Goal: Book appointment/travel/reservation

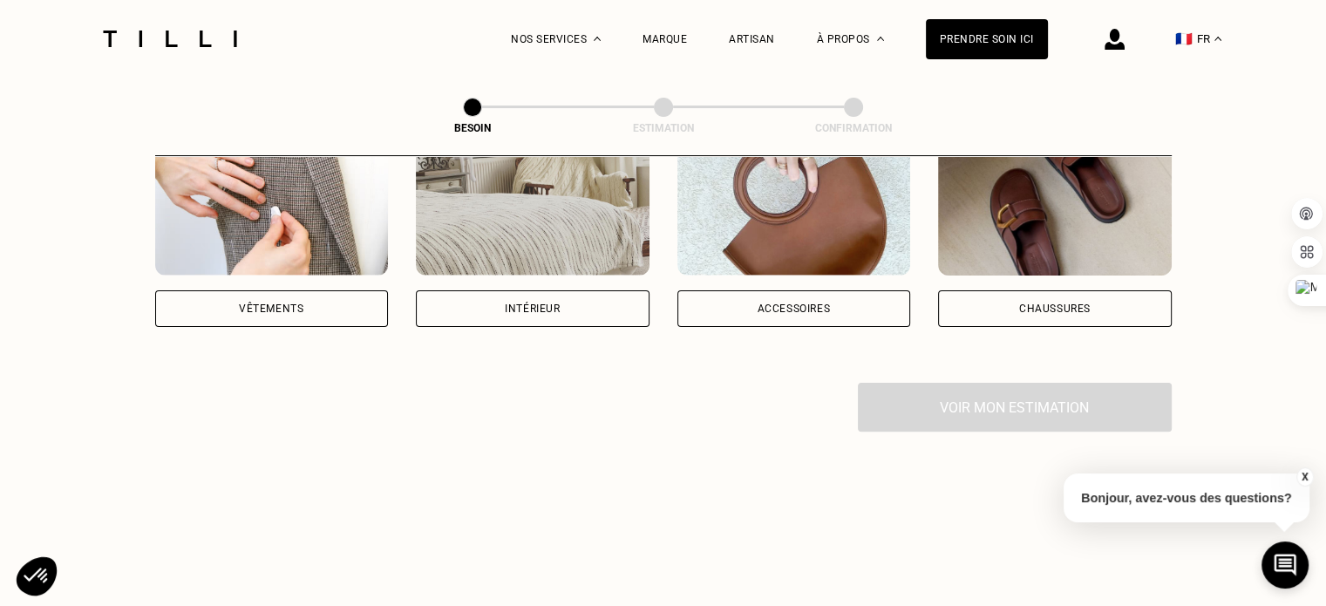
scroll to position [314, 0]
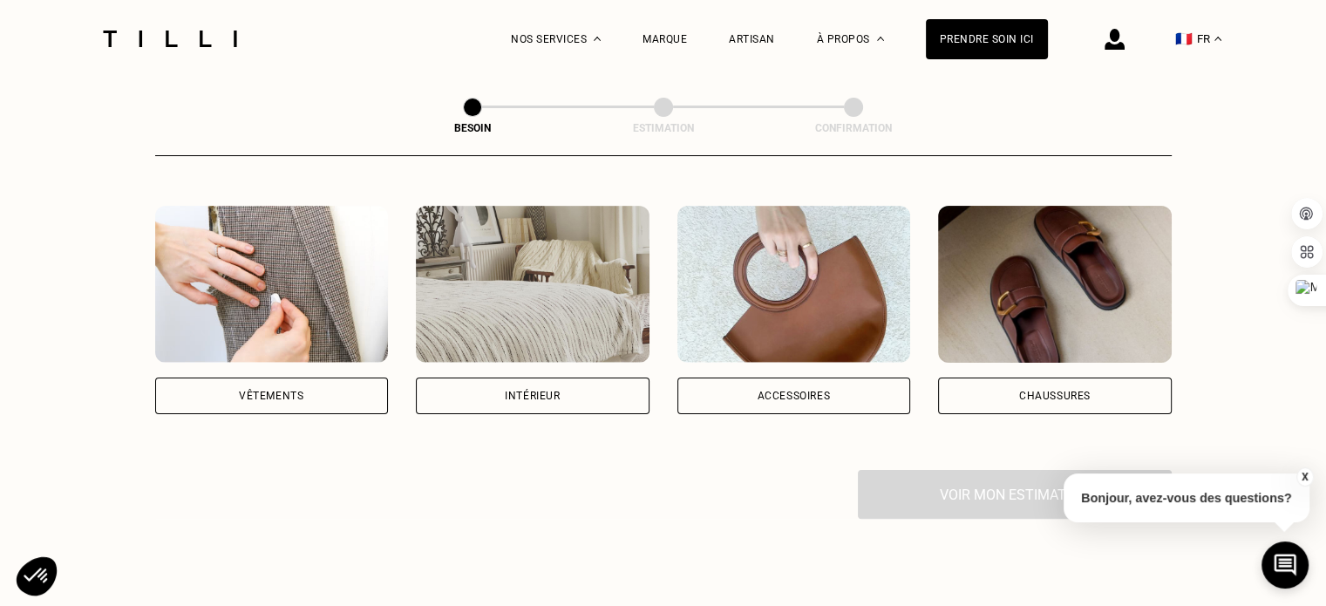
click at [343, 378] on div "Vêtements" at bounding box center [272, 396] width 234 height 37
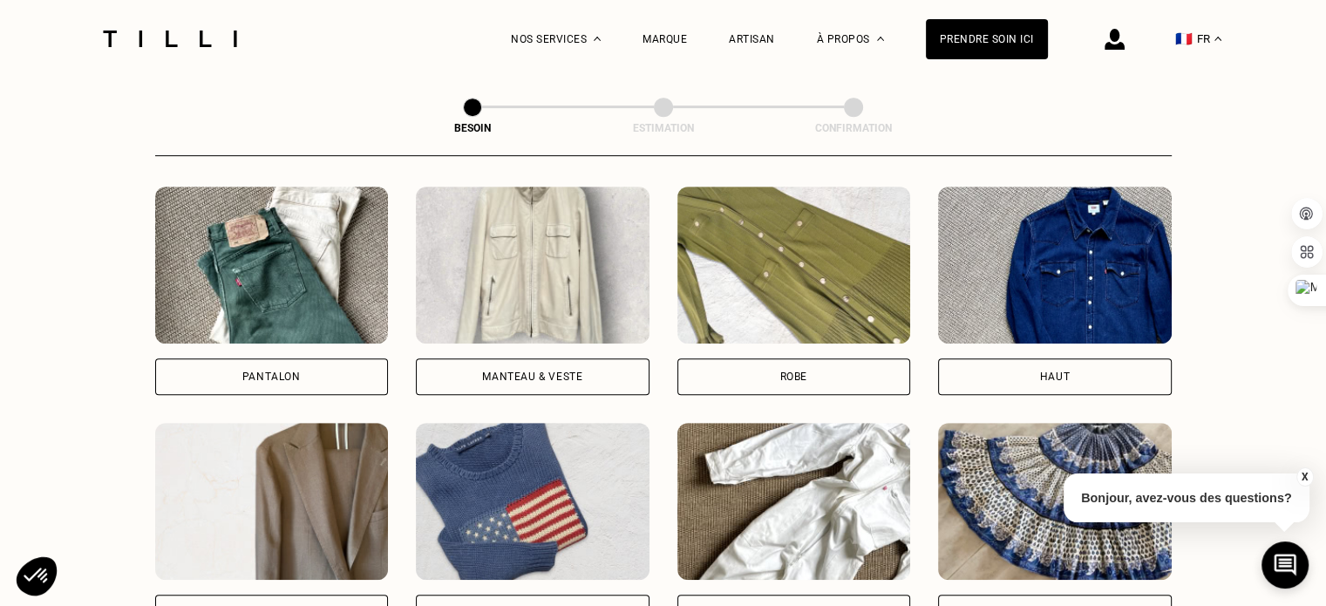
scroll to position [793, 0]
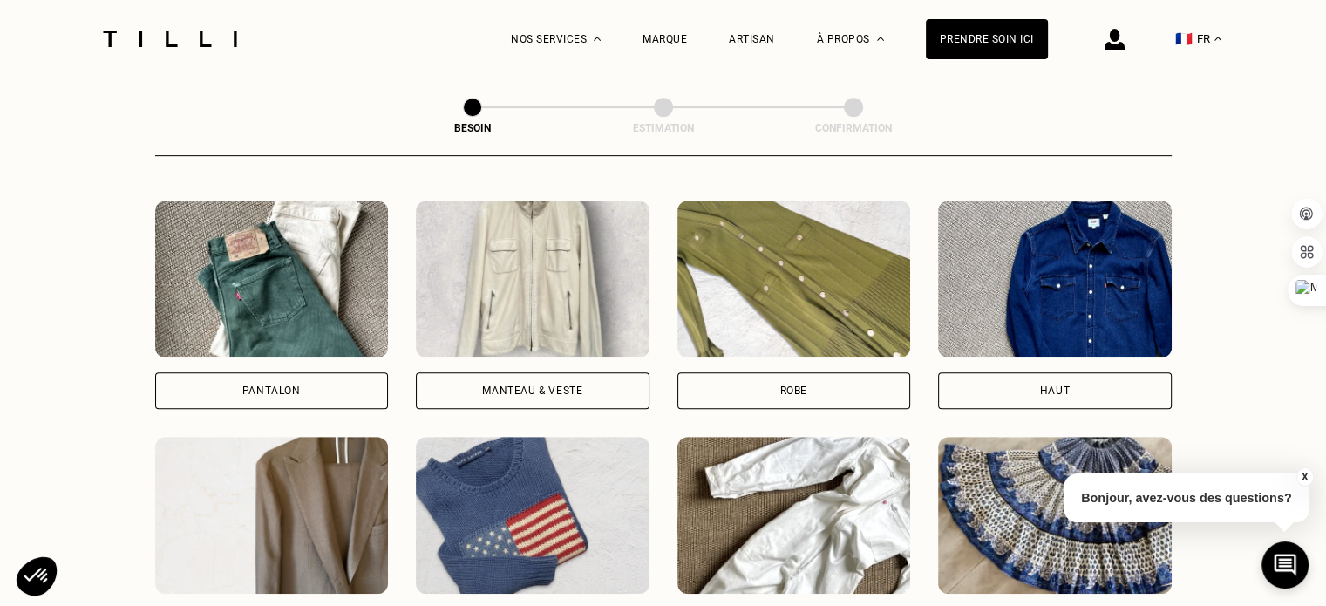
click at [258, 274] on img at bounding box center [272, 279] width 234 height 157
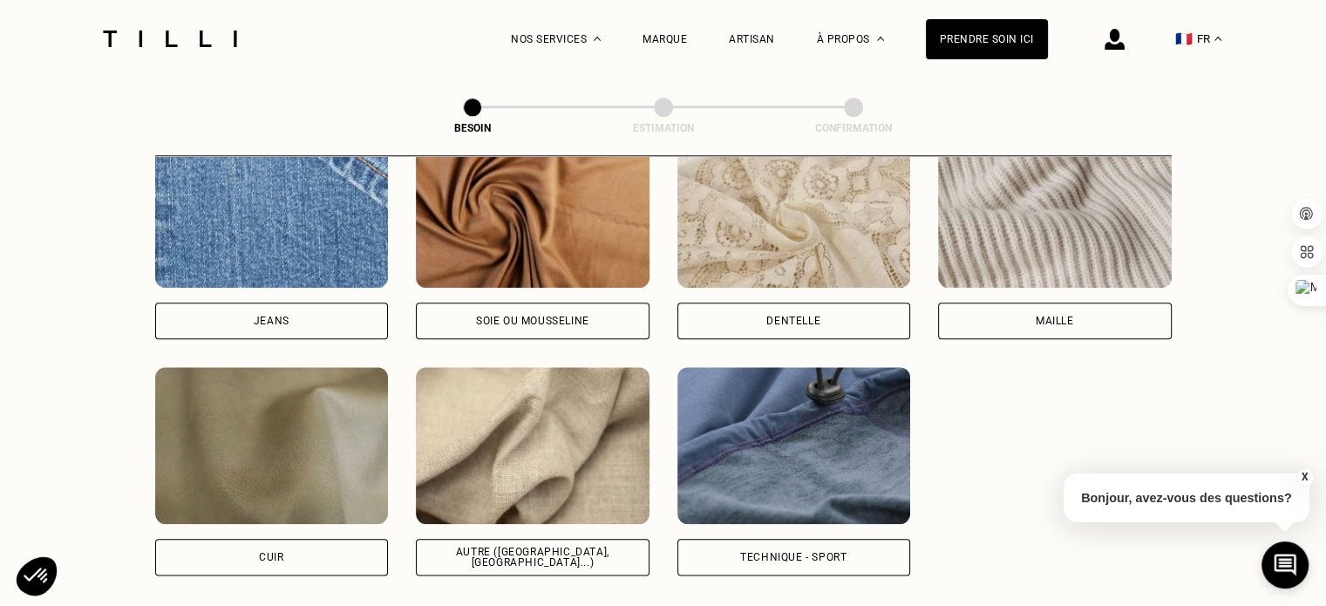
scroll to position [1921, 0]
click at [276, 220] on img at bounding box center [272, 210] width 234 height 157
select select "FR"
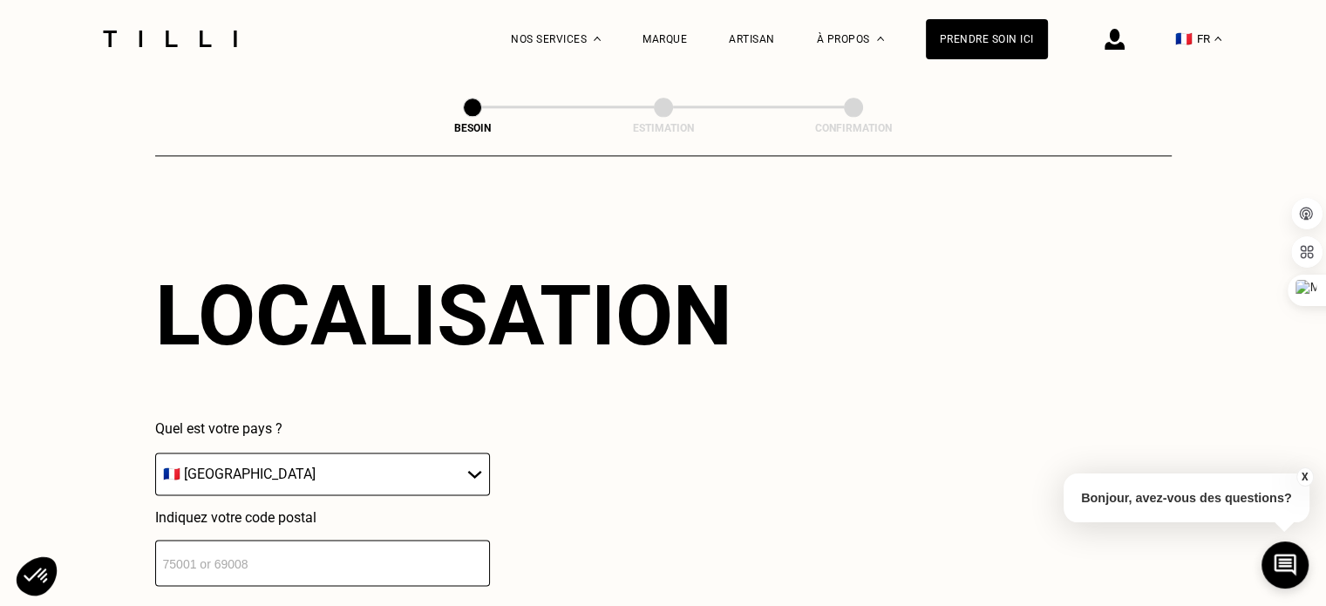
scroll to position [2613, 0]
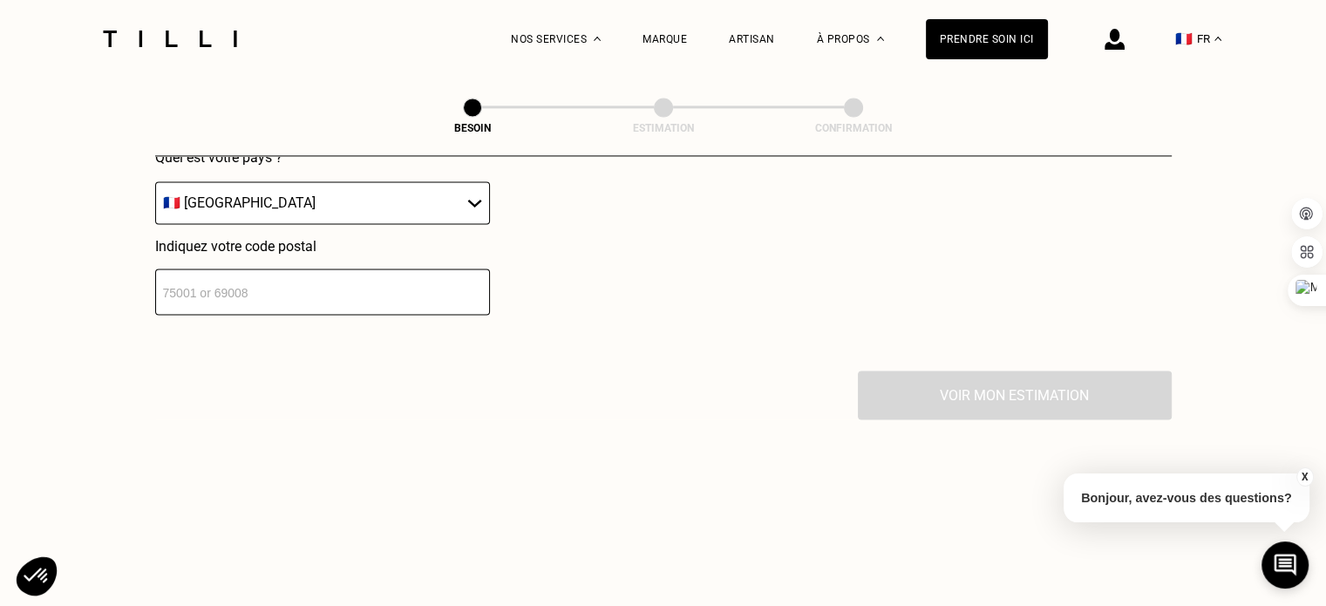
click at [276, 283] on input "number" at bounding box center [322, 292] width 335 height 46
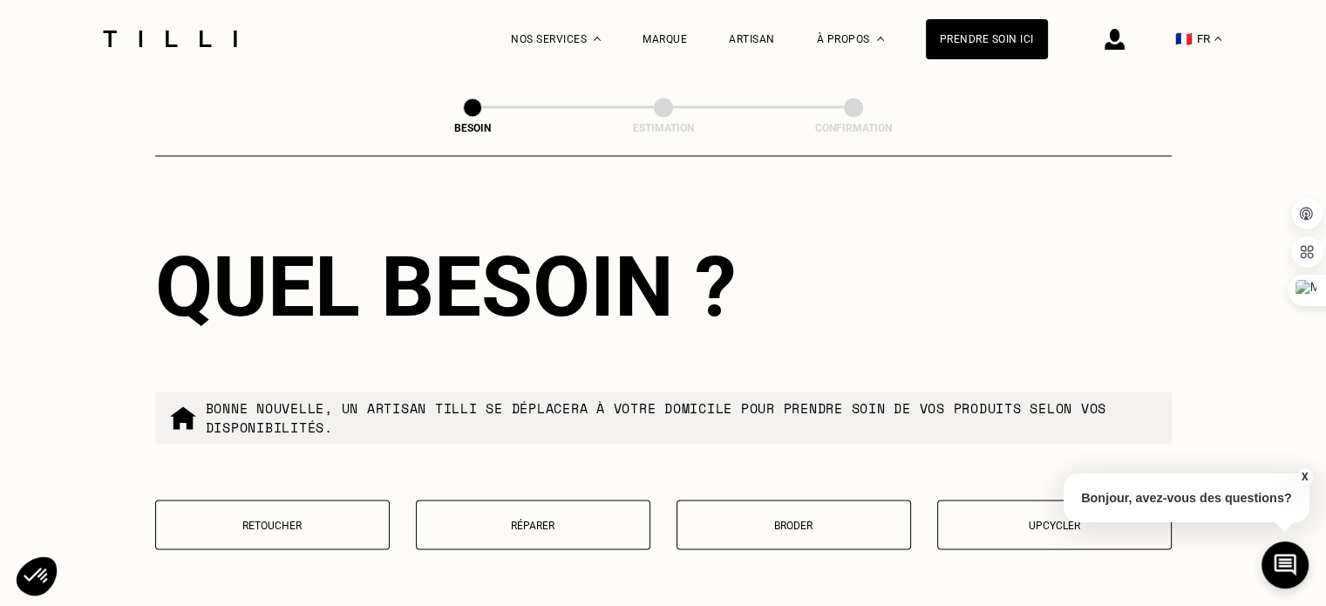
scroll to position [2980, 0]
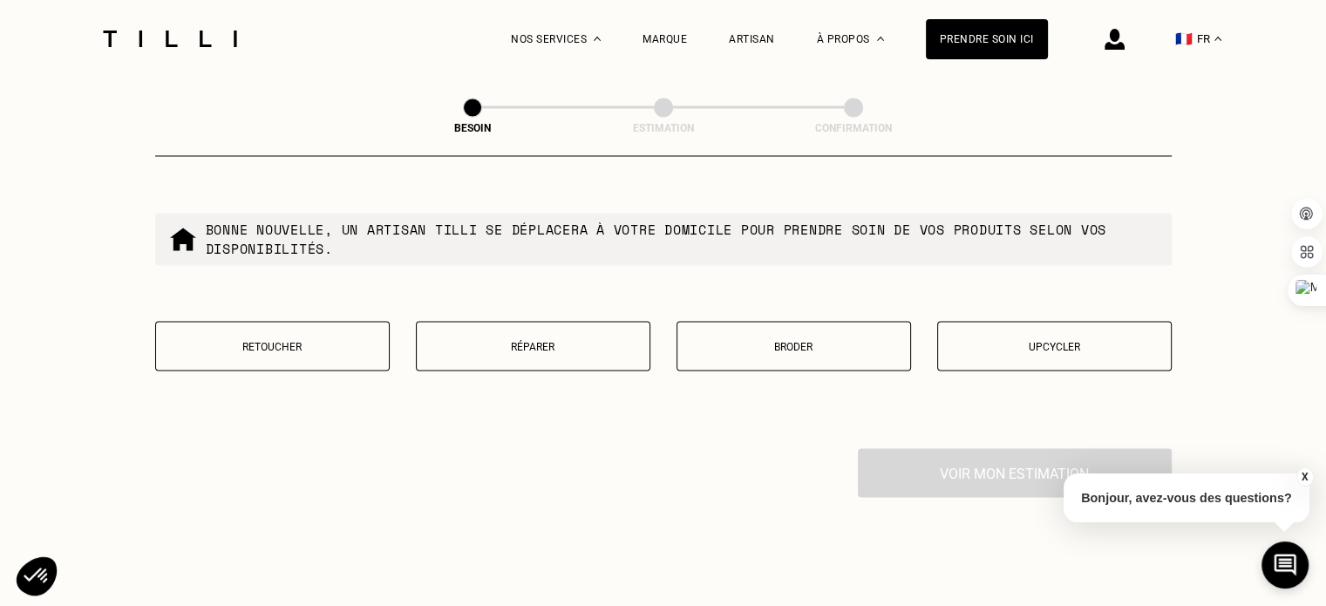
type input "75015"
click at [293, 327] on button "Retoucher" at bounding box center [272, 346] width 235 height 50
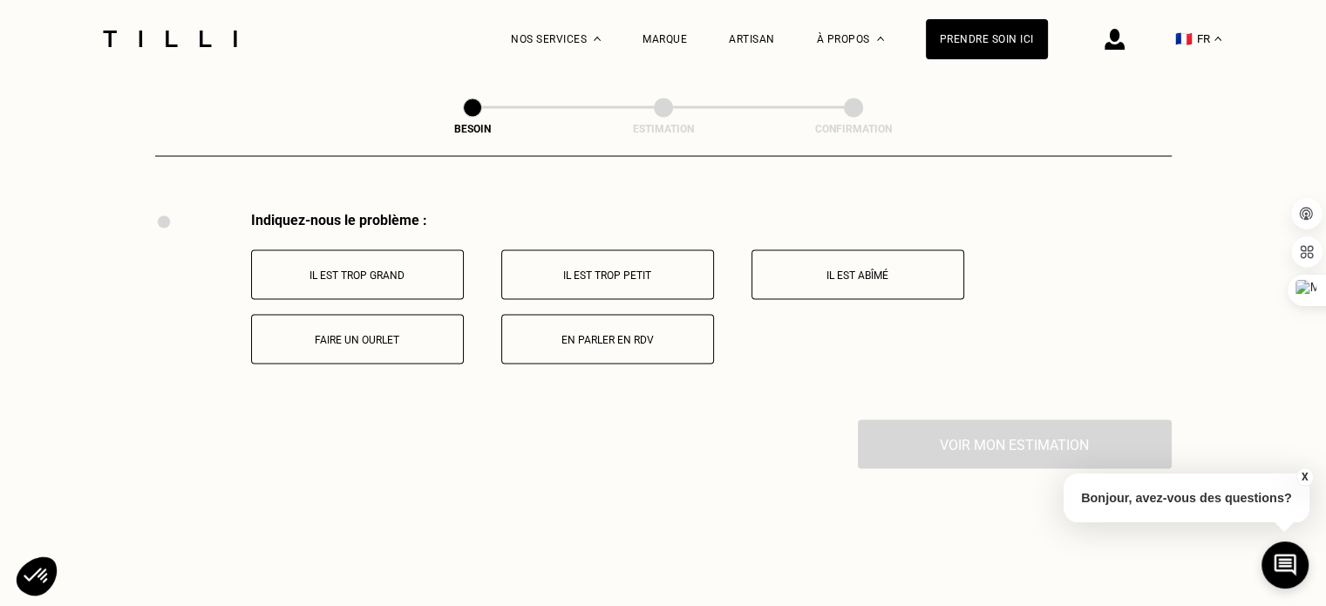
scroll to position [3223, 0]
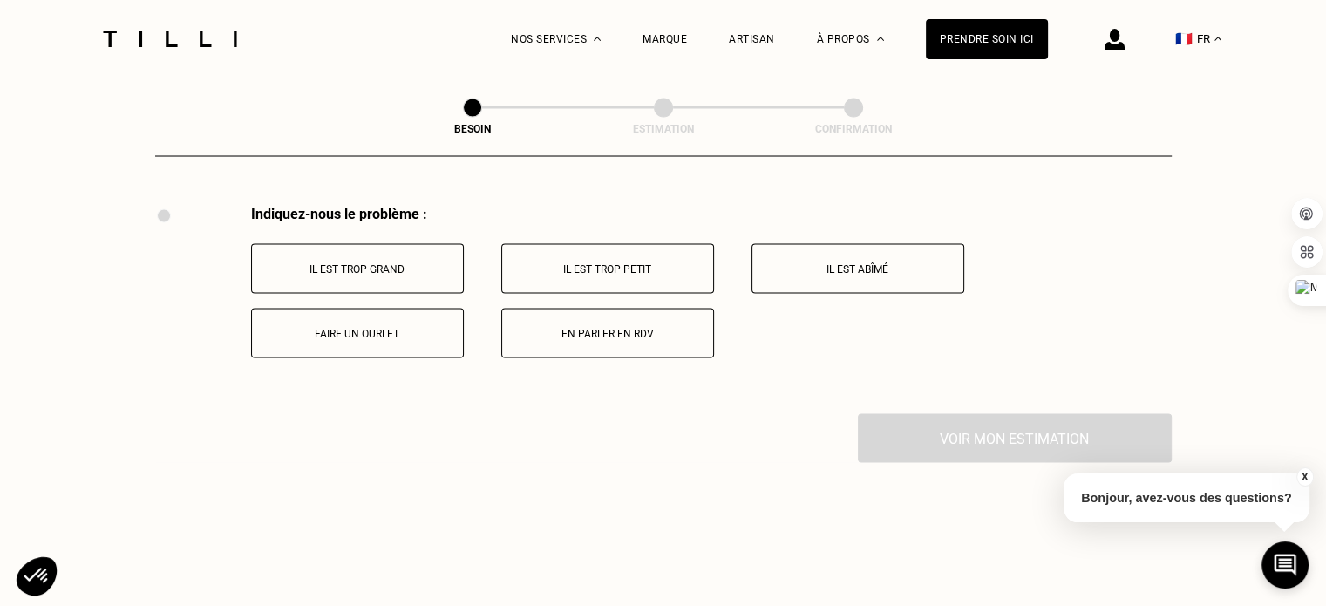
click at [387, 308] on button "Faire un ourlet" at bounding box center [357, 333] width 213 height 50
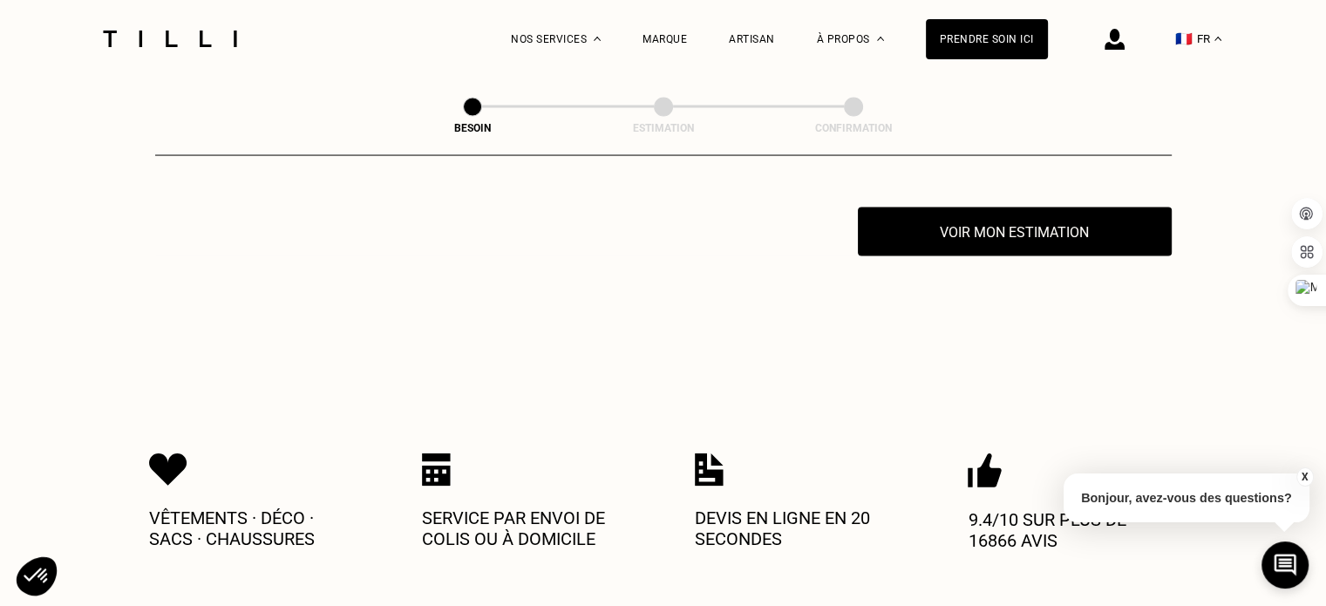
scroll to position [3432, 0]
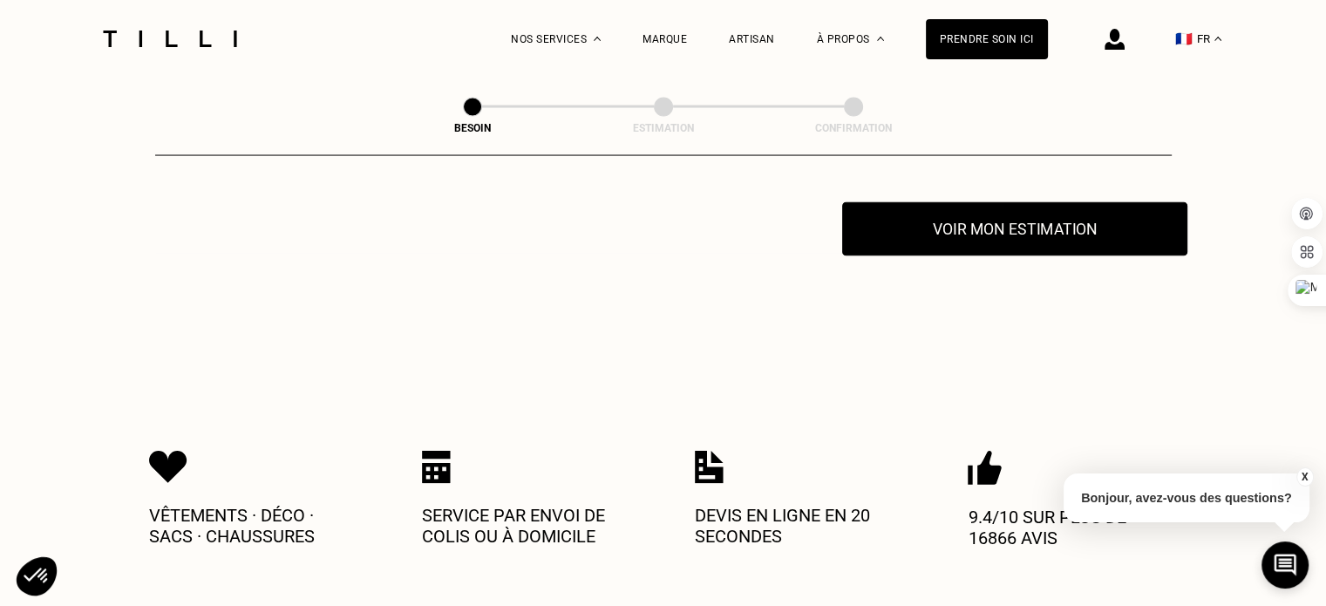
click at [943, 216] on button "Voir mon estimation" at bounding box center [1014, 229] width 345 height 54
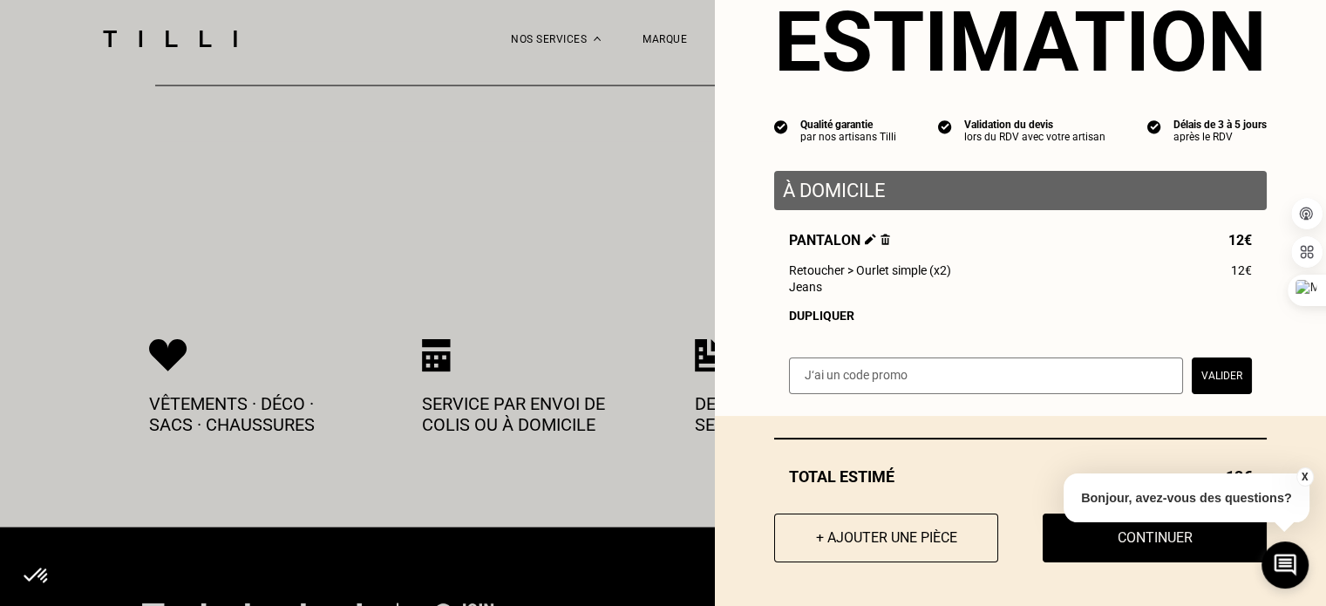
scroll to position [3554, 0]
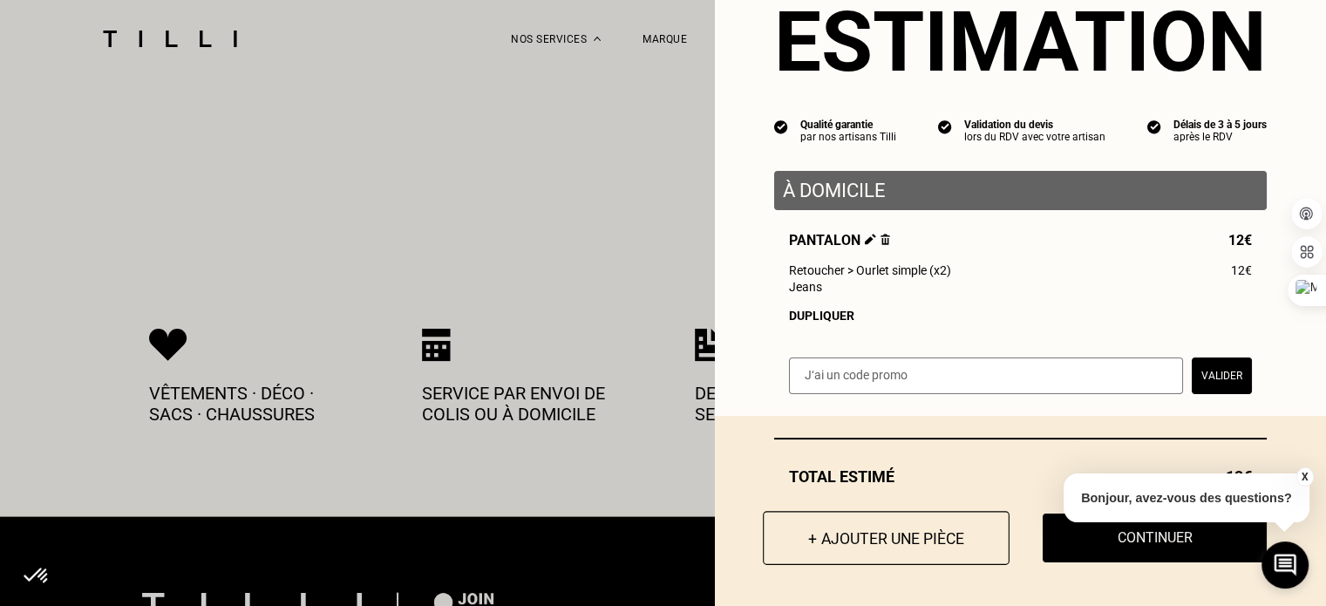
click at [931, 537] on button "+ Ajouter une pièce" at bounding box center [886, 538] width 247 height 54
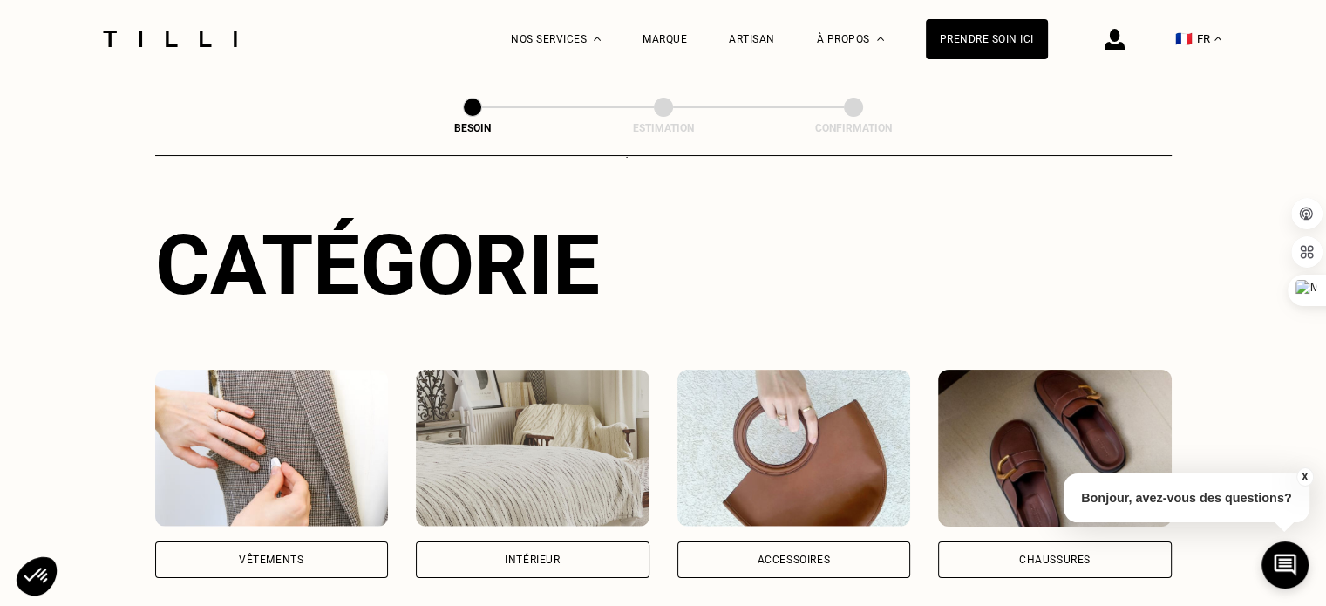
scroll to position [284, 0]
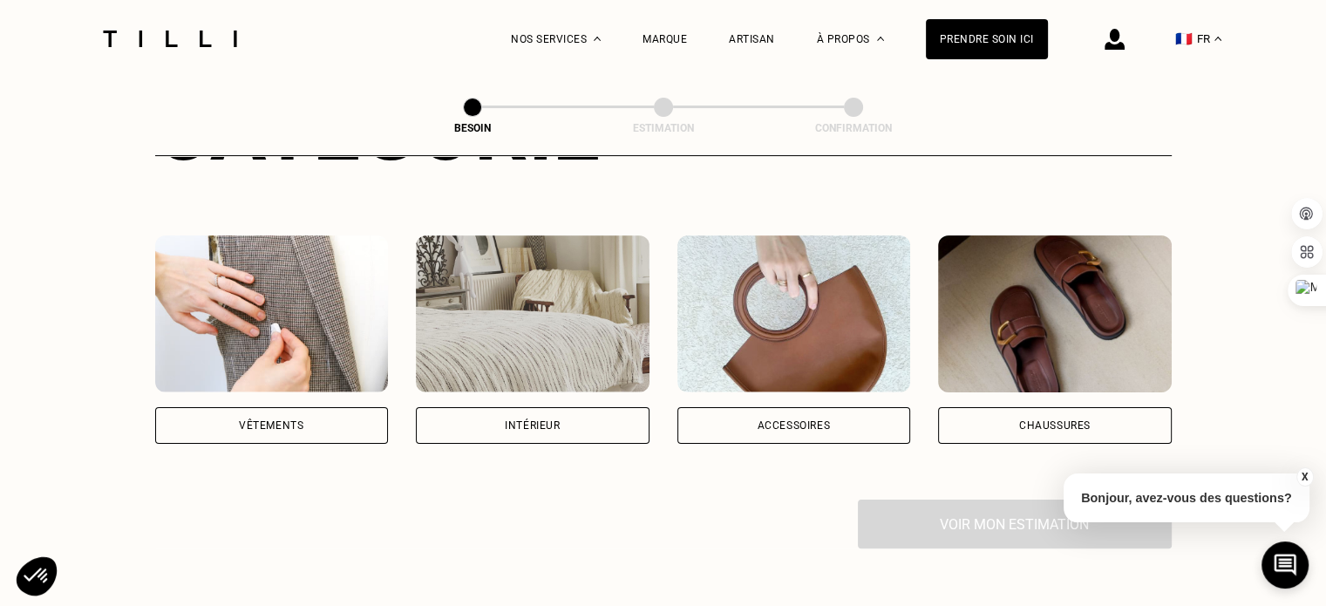
click at [990, 407] on div "Chaussures" at bounding box center [1055, 425] width 234 height 37
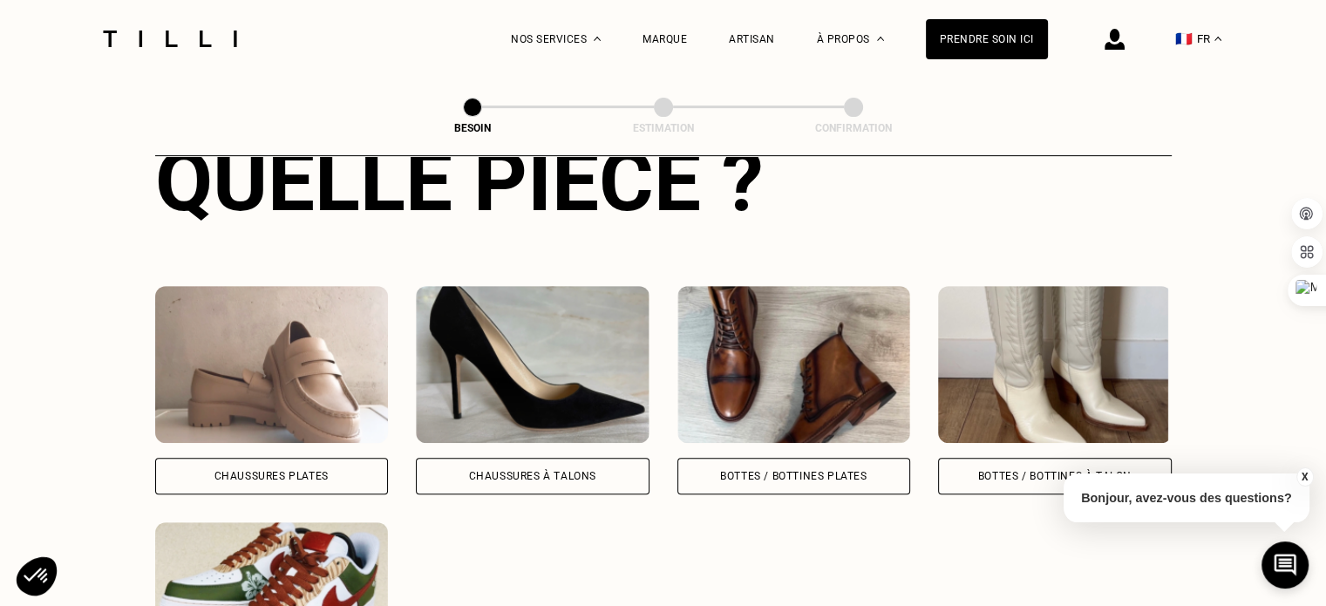
scroll to position [852, 0]
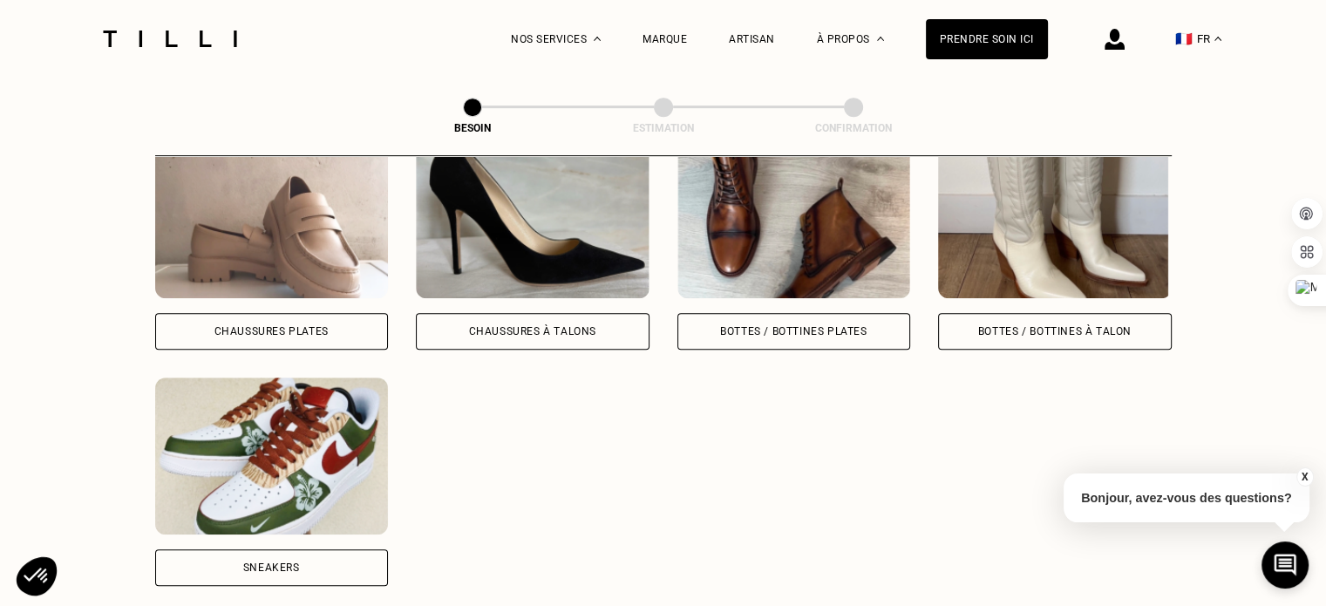
click at [1011, 313] on div "Bottes / Bottines à talon" at bounding box center [1055, 331] width 234 height 37
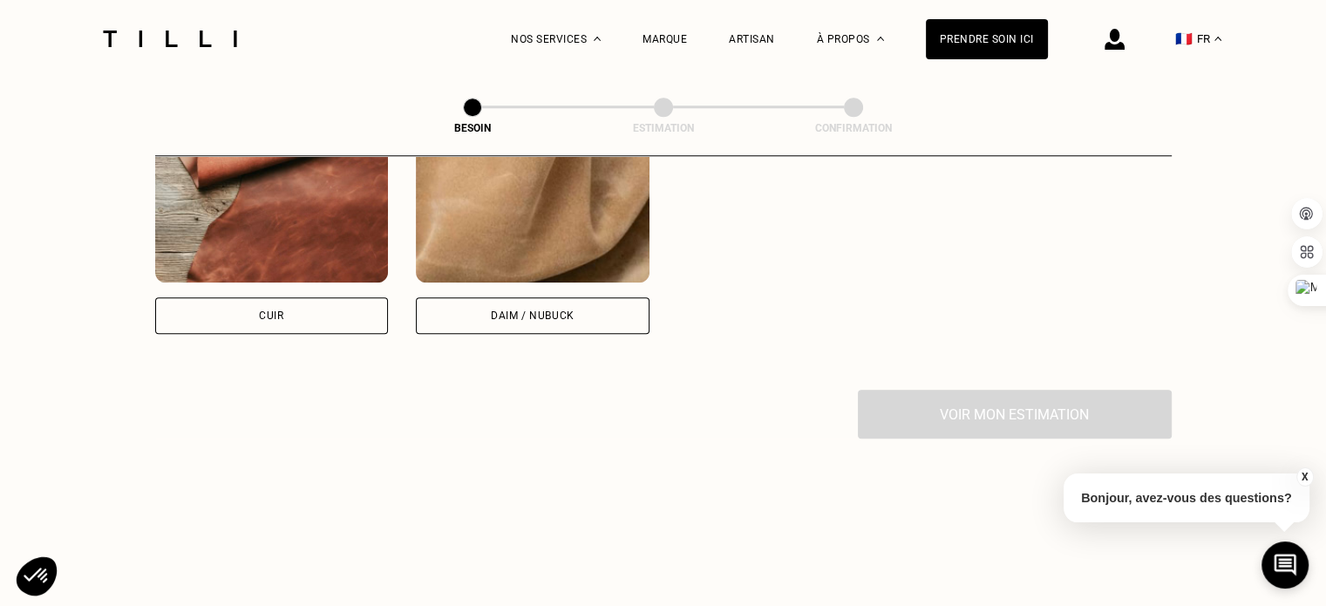
scroll to position [1691, 0]
click at [321, 320] on div "Quelle matière ? Certaines matières nécessitent un savoir-faire et des outils s…" at bounding box center [663, 95] width 1017 height 587
click at [320, 310] on div "Cuir" at bounding box center [272, 314] width 234 height 37
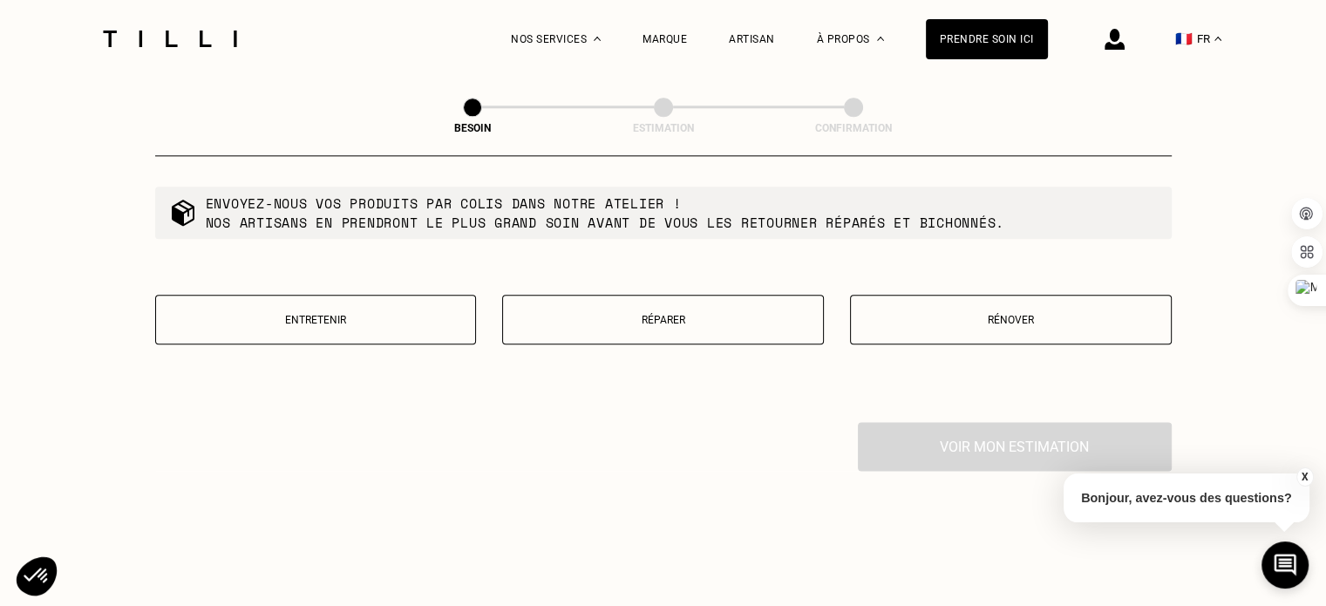
scroll to position [2106, 0]
click at [386, 311] on p "Entretenir" at bounding box center [316, 317] width 303 height 12
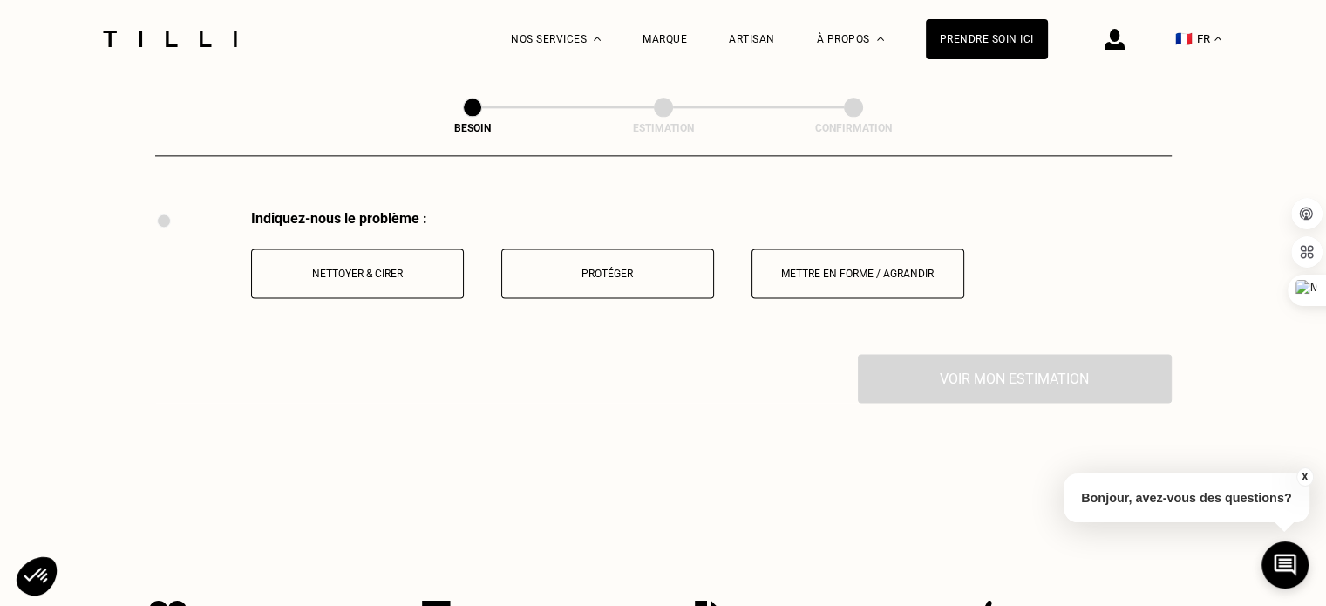
scroll to position [2318, 0]
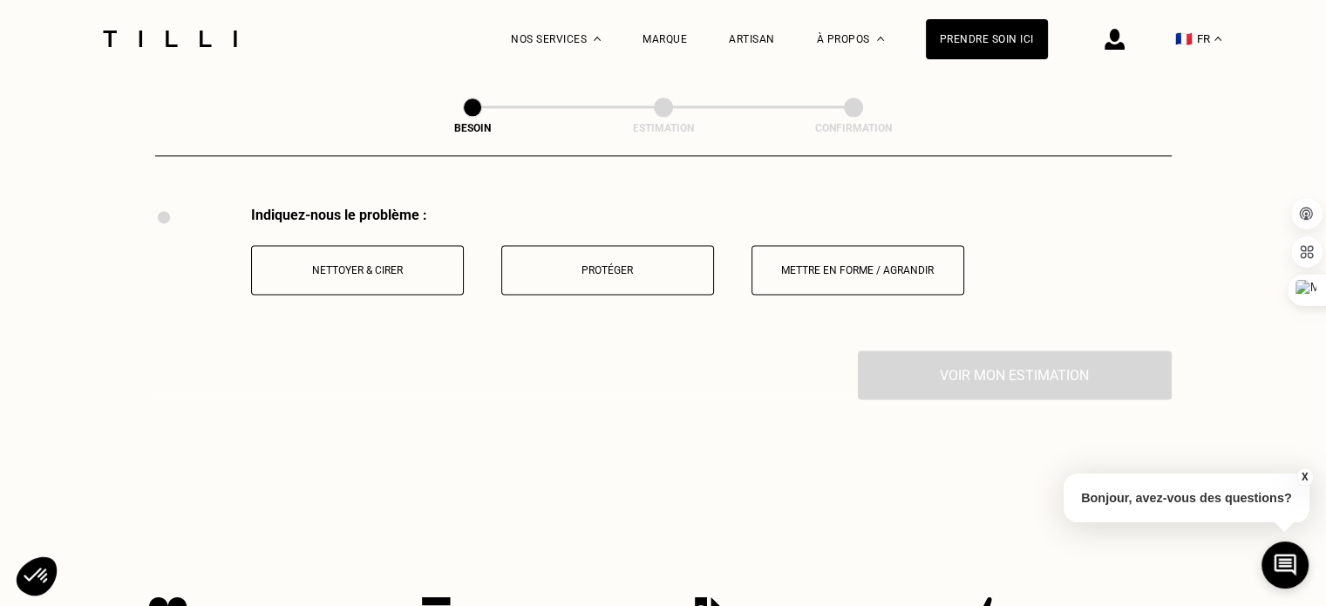
click at [609, 264] on p "Protéger" at bounding box center [608, 270] width 194 height 12
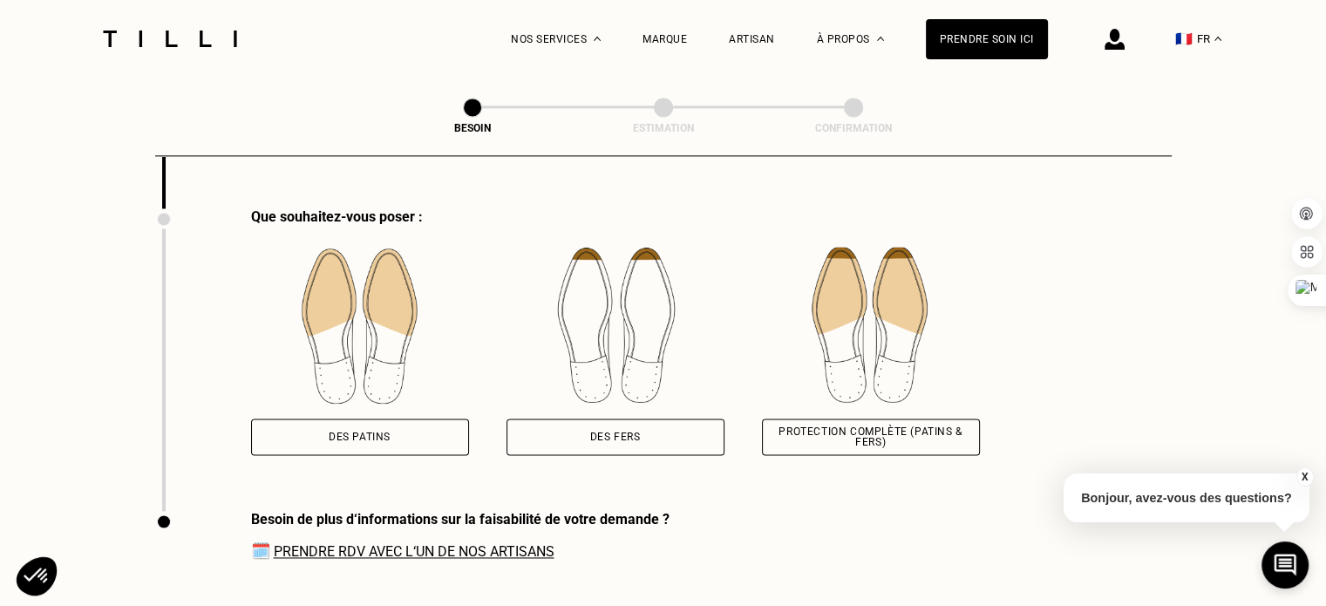
scroll to position [2462, 0]
click at [389, 432] on div "Des patins" at bounding box center [360, 435] width 218 height 37
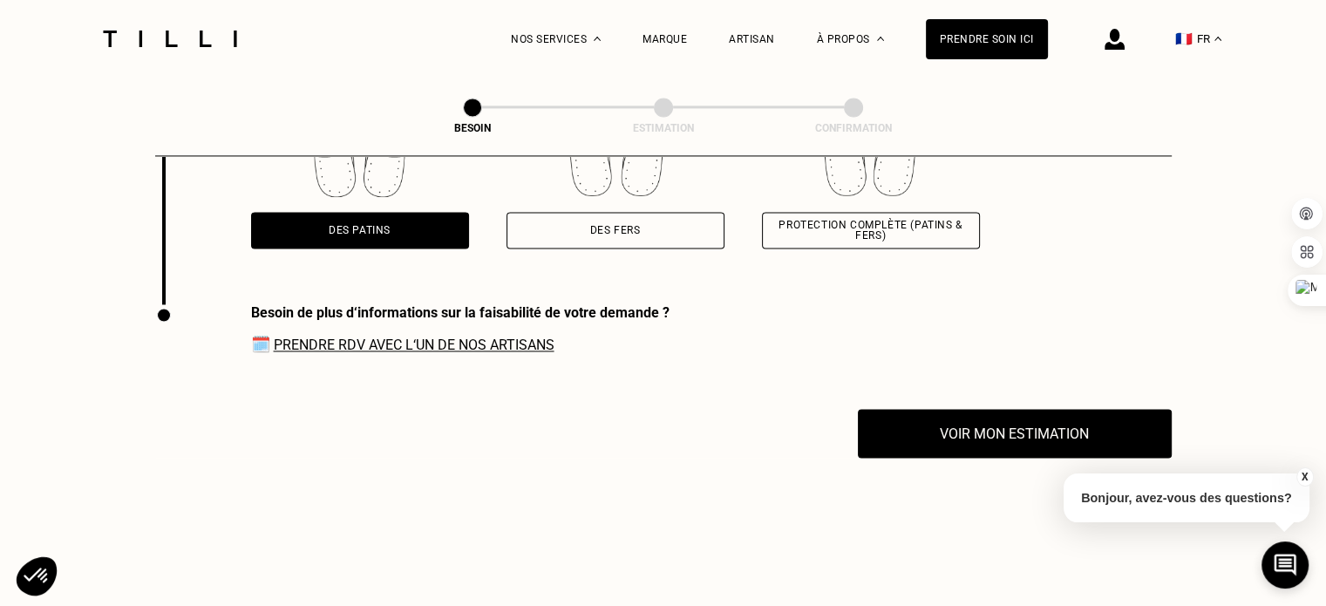
scroll to position [2679, 0]
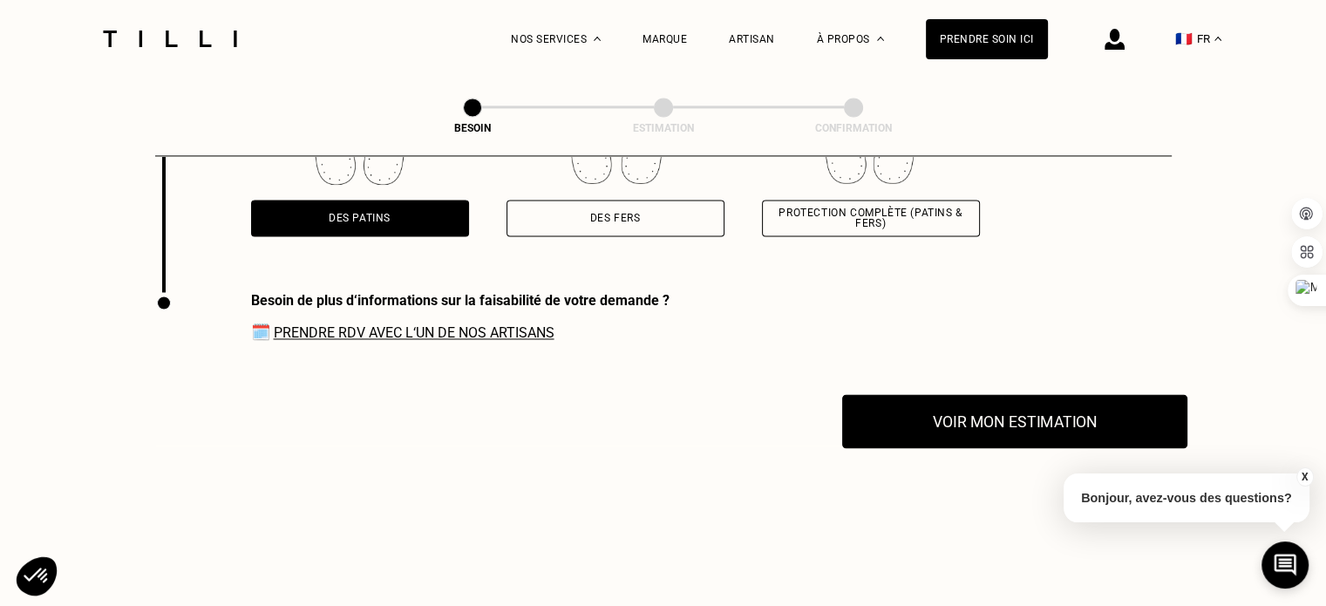
click at [895, 407] on button "Voir mon estimation" at bounding box center [1014, 421] width 345 height 54
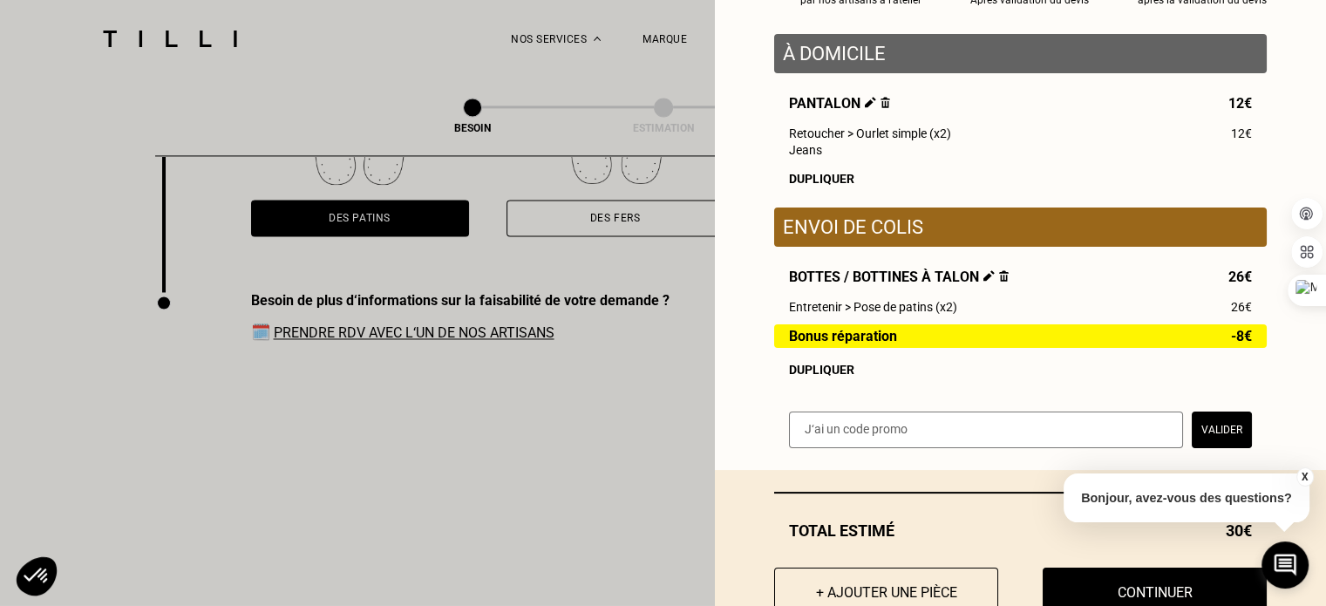
scroll to position [195, 0]
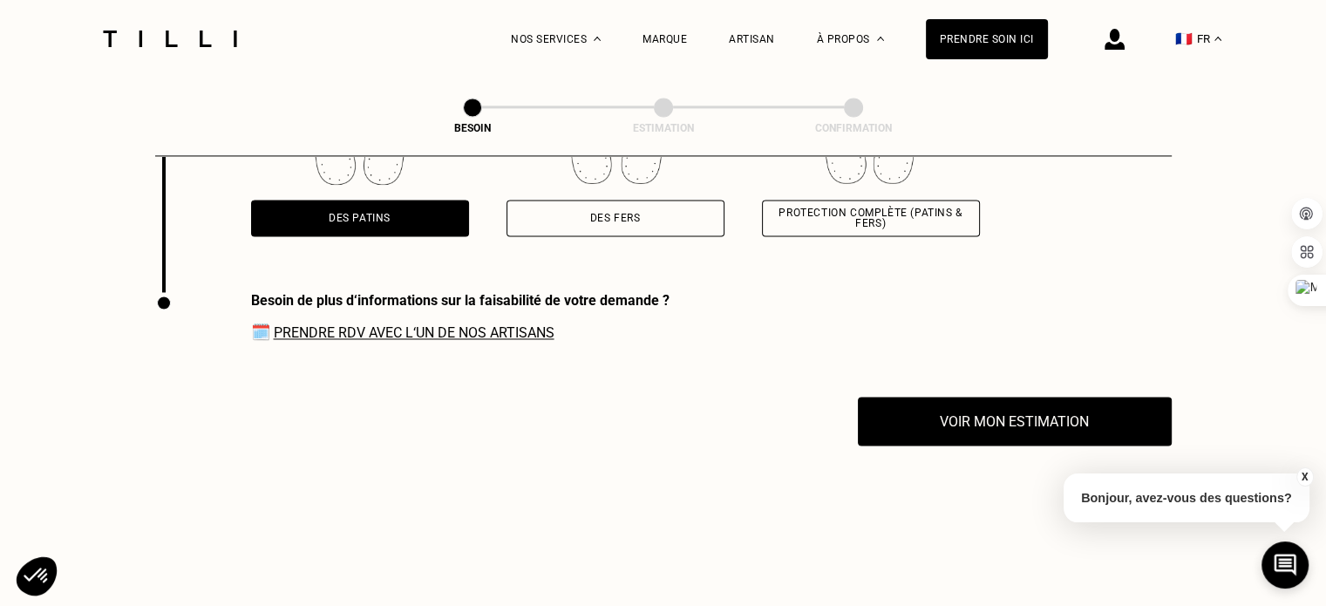
click at [1297, 477] on button "X" at bounding box center [1304, 476] width 17 height 19
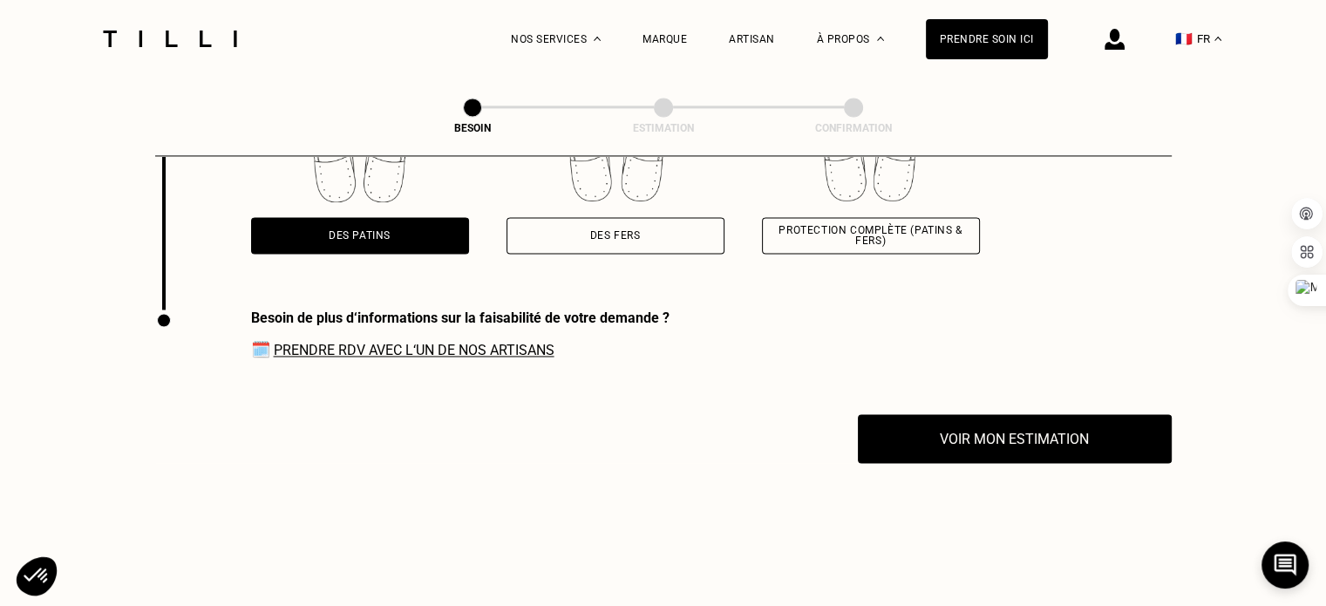
scroll to position [2648, 0]
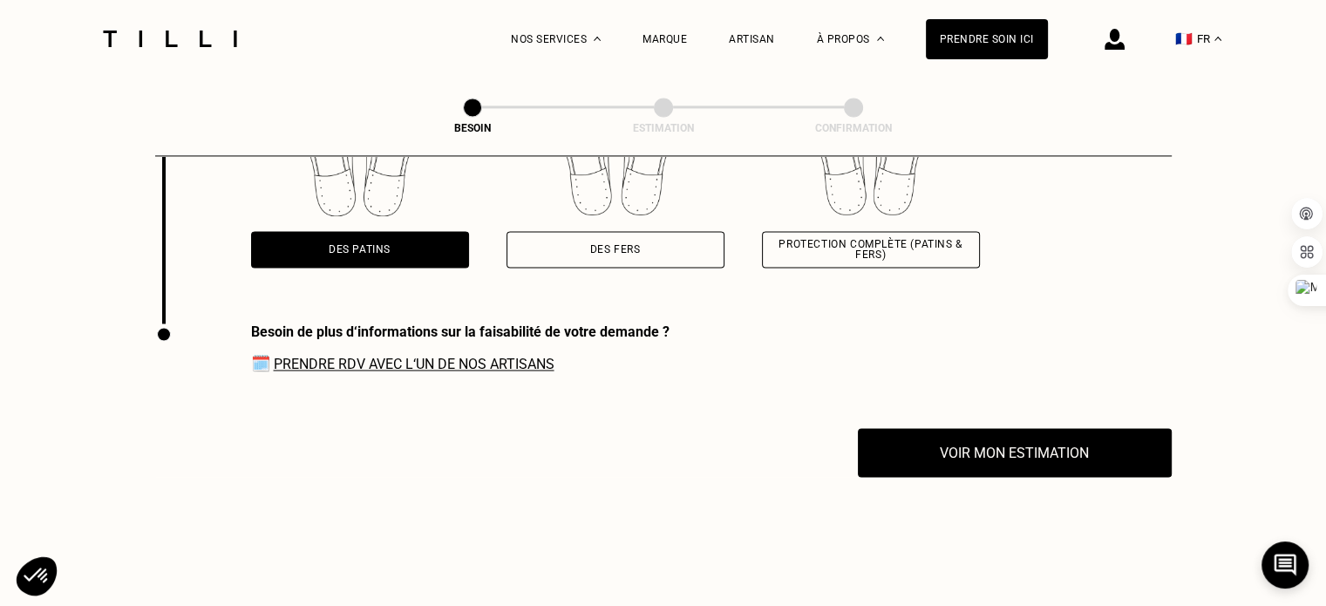
click at [491, 358] on link "Prendre RDV avec l‘un de nos artisans" at bounding box center [414, 364] width 281 height 17
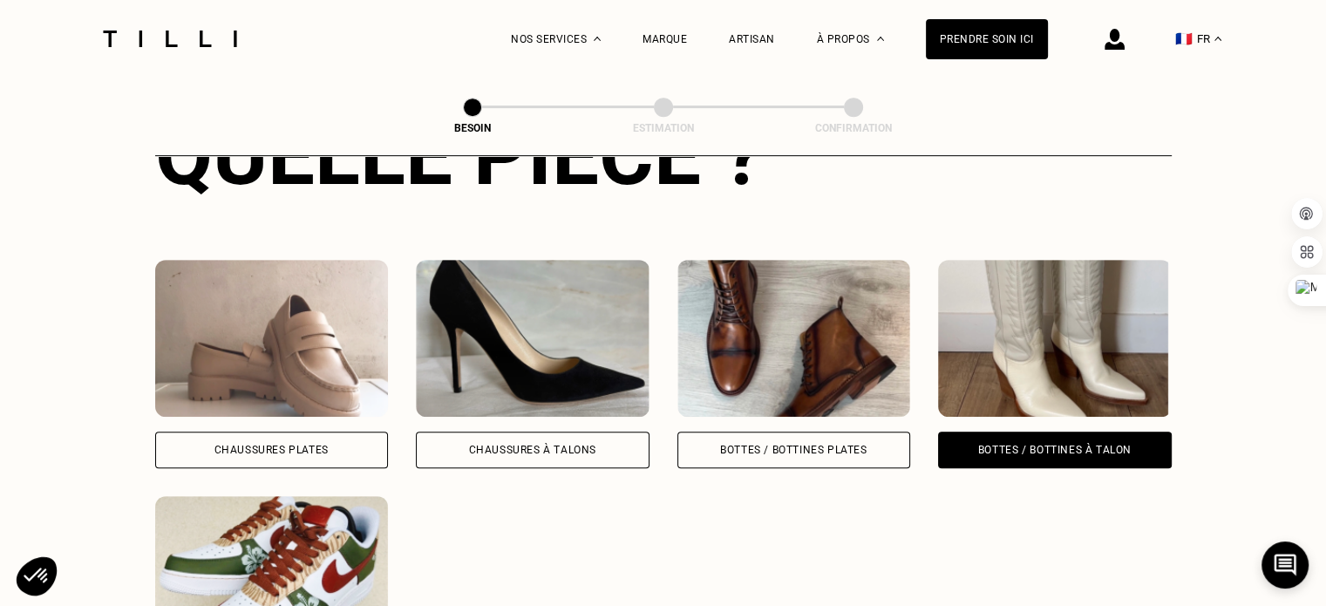
scroll to position [0, 0]
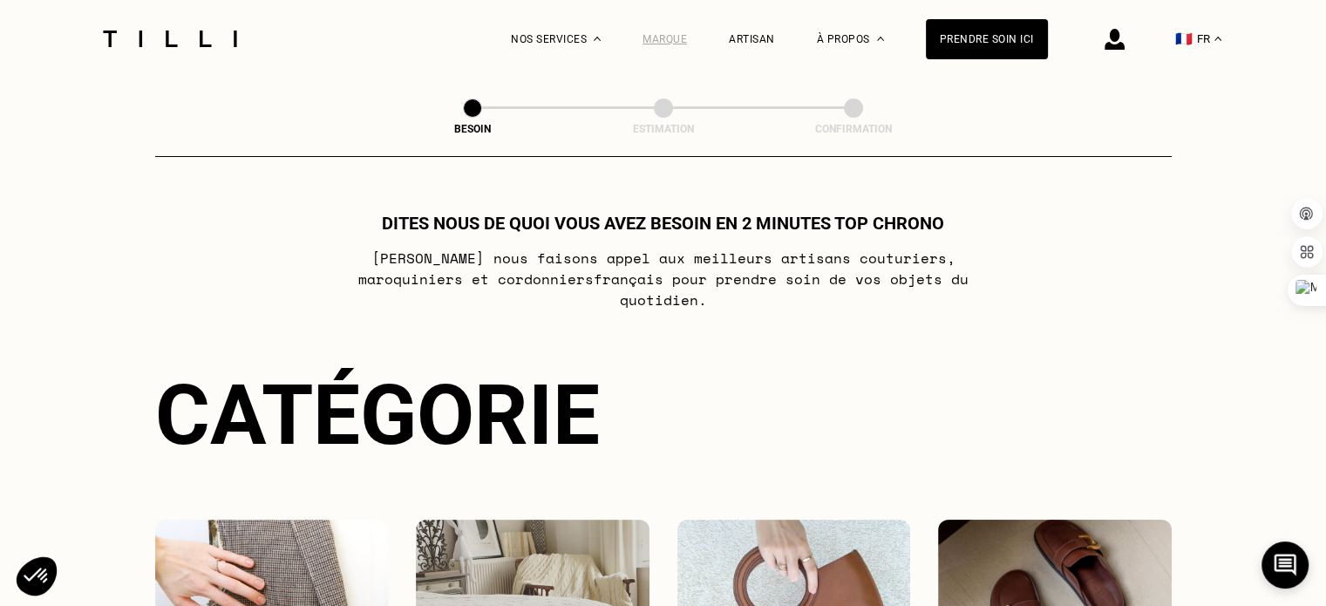
click at [670, 40] on div "Marque" at bounding box center [665, 39] width 44 height 12
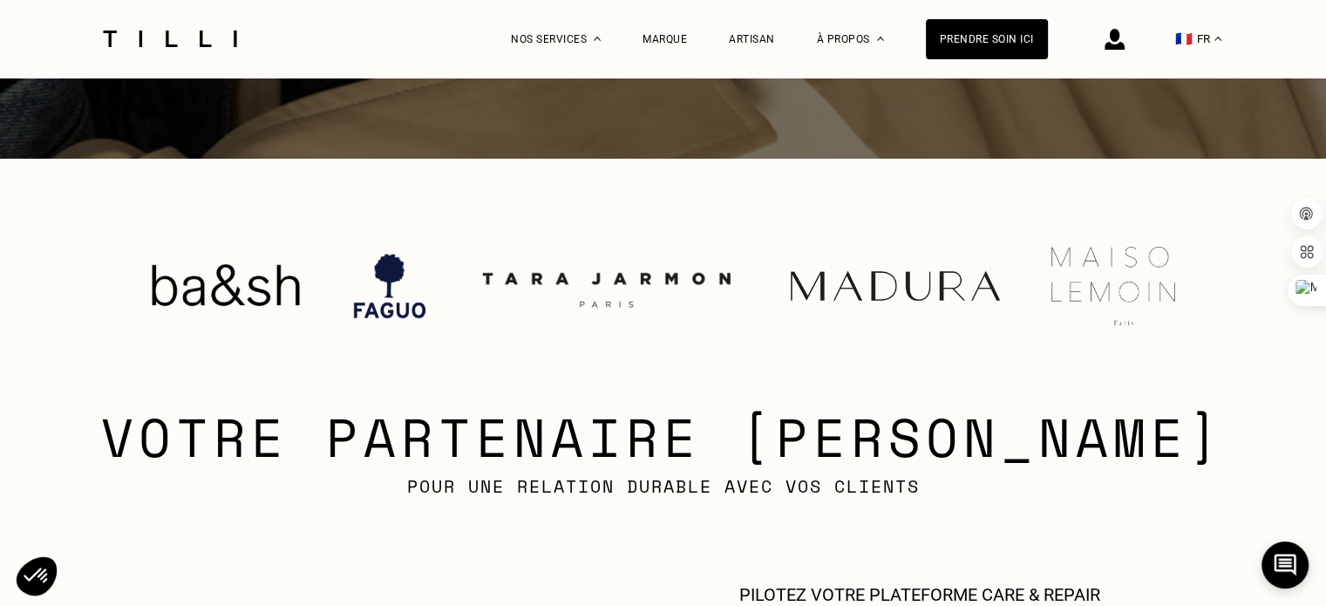
scroll to position [466, 0]
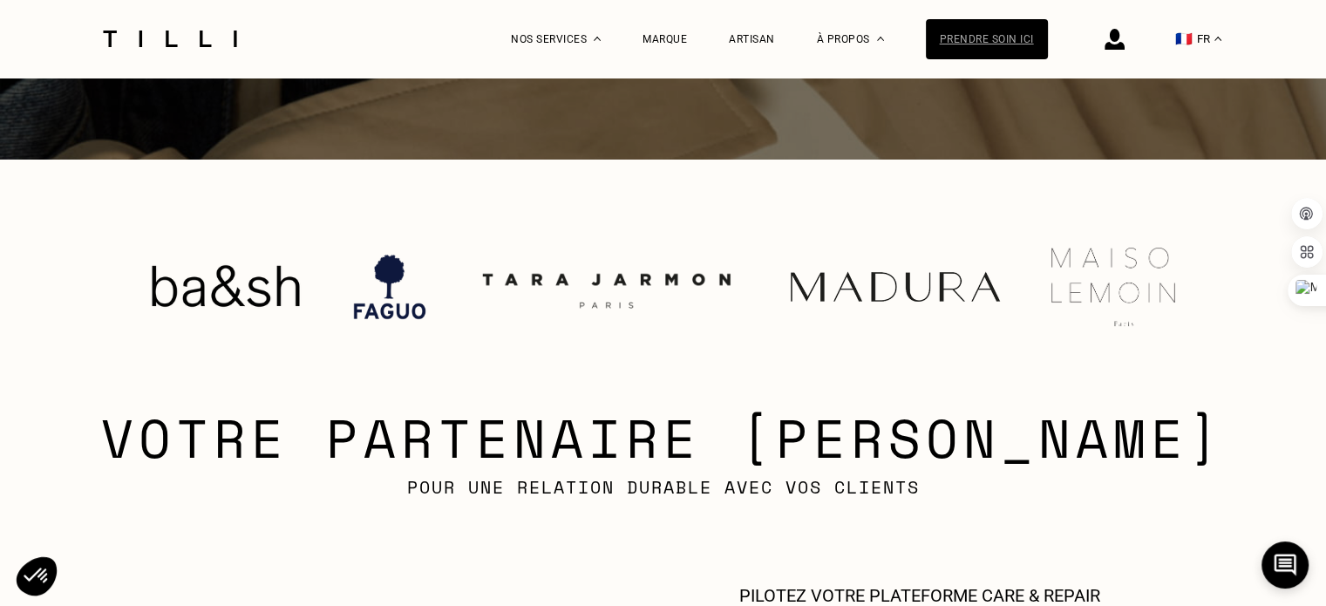
click at [943, 34] on div "Prendre soin ici" at bounding box center [987, 39] width 122 height 40
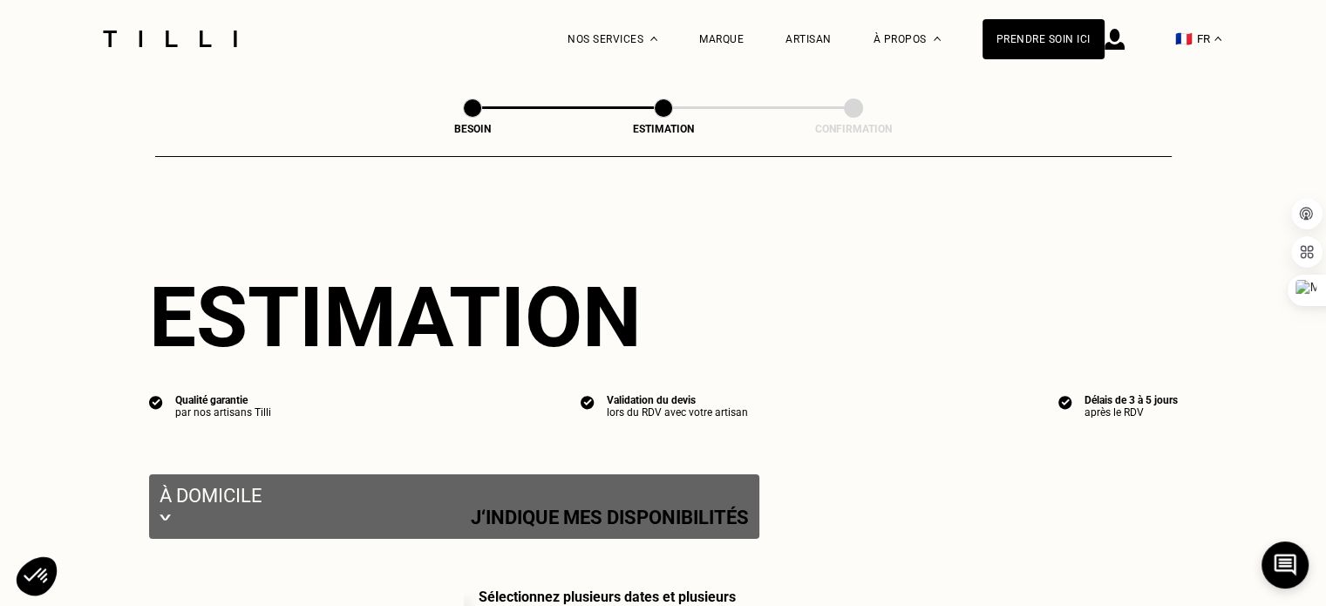
select select "FR"
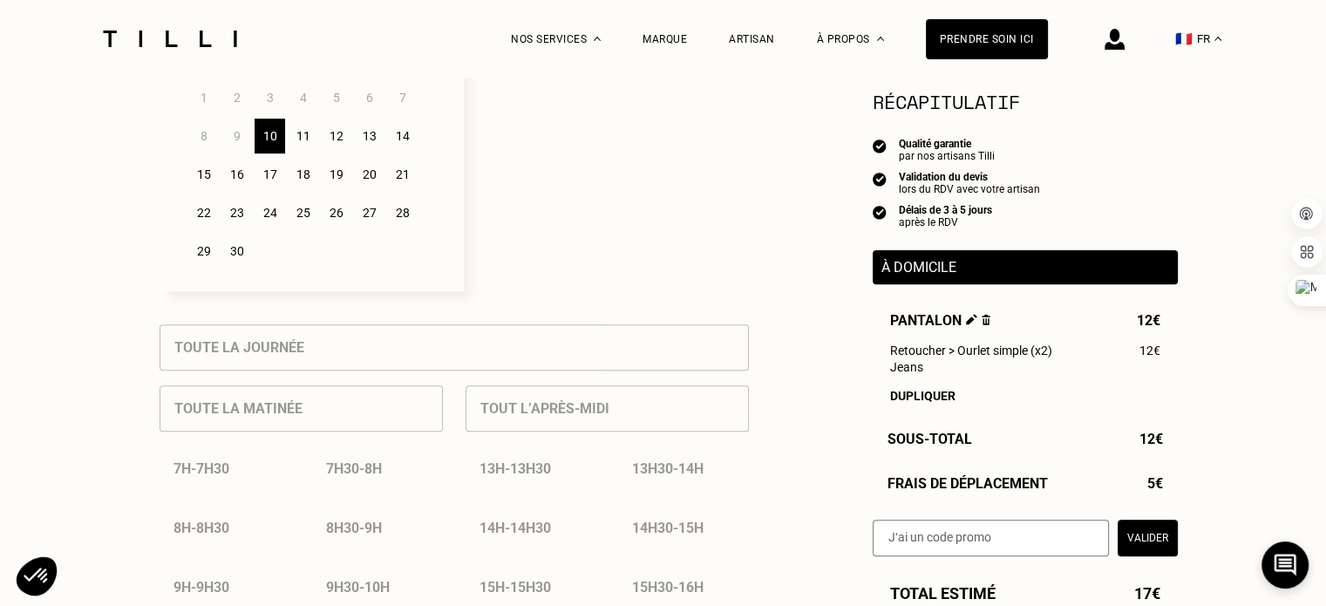
scroll to position [565, 0]
click at [395, 153] on div "14" at bounding box center [402, 135] width 31 height 35
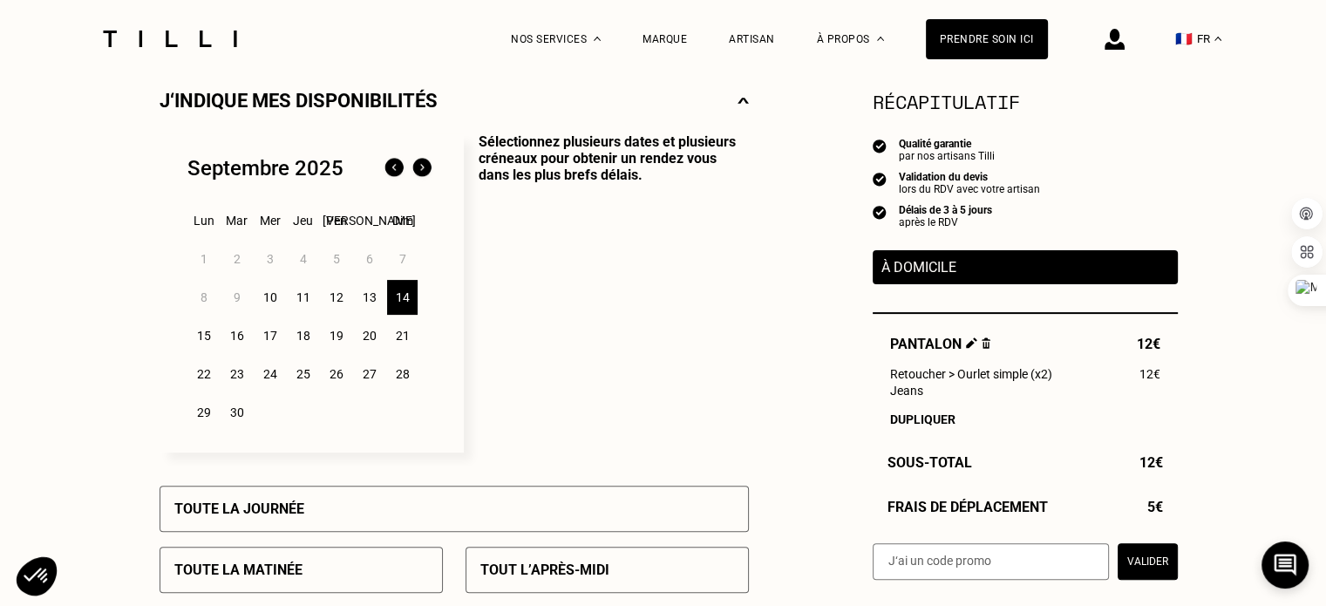
scroll to position [401, 0]
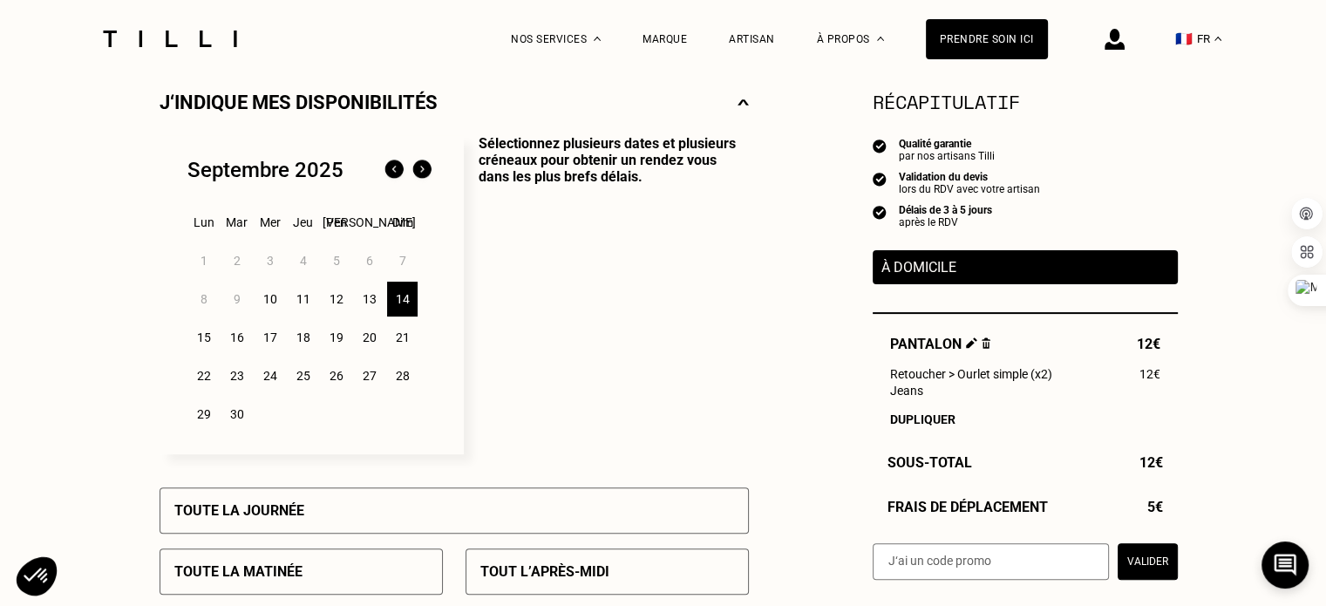
click at [209, 348] on div "15" at bounding box center [203, 337] width 31 height 35
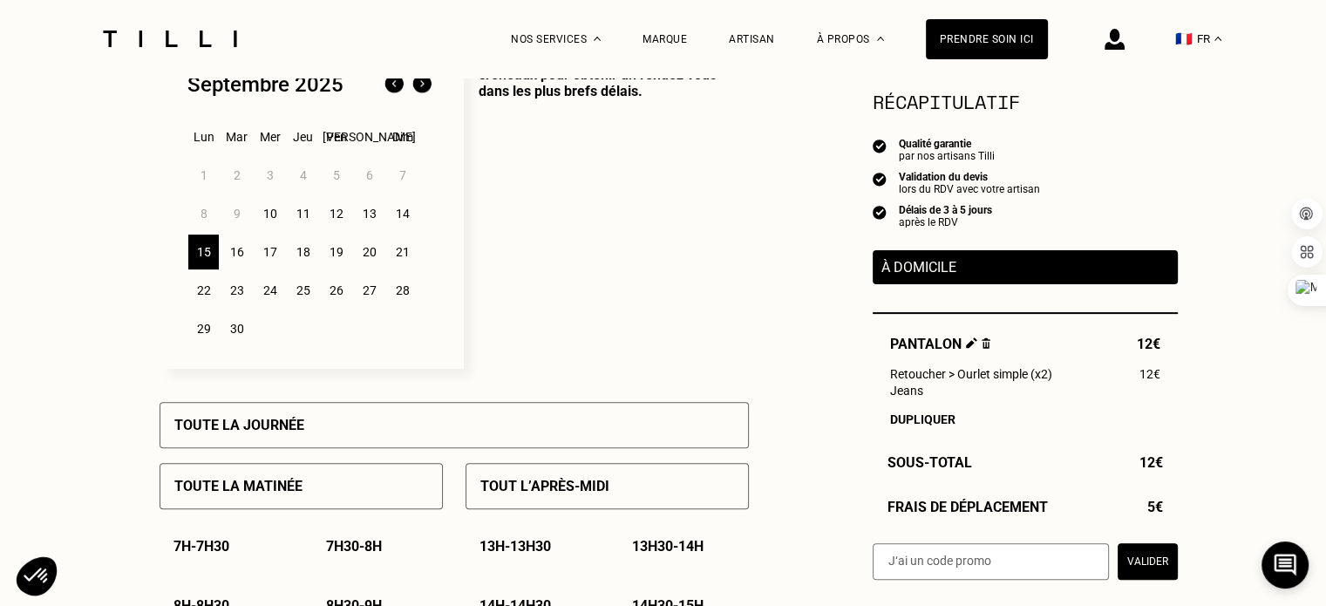
scroll to position [455, 0]
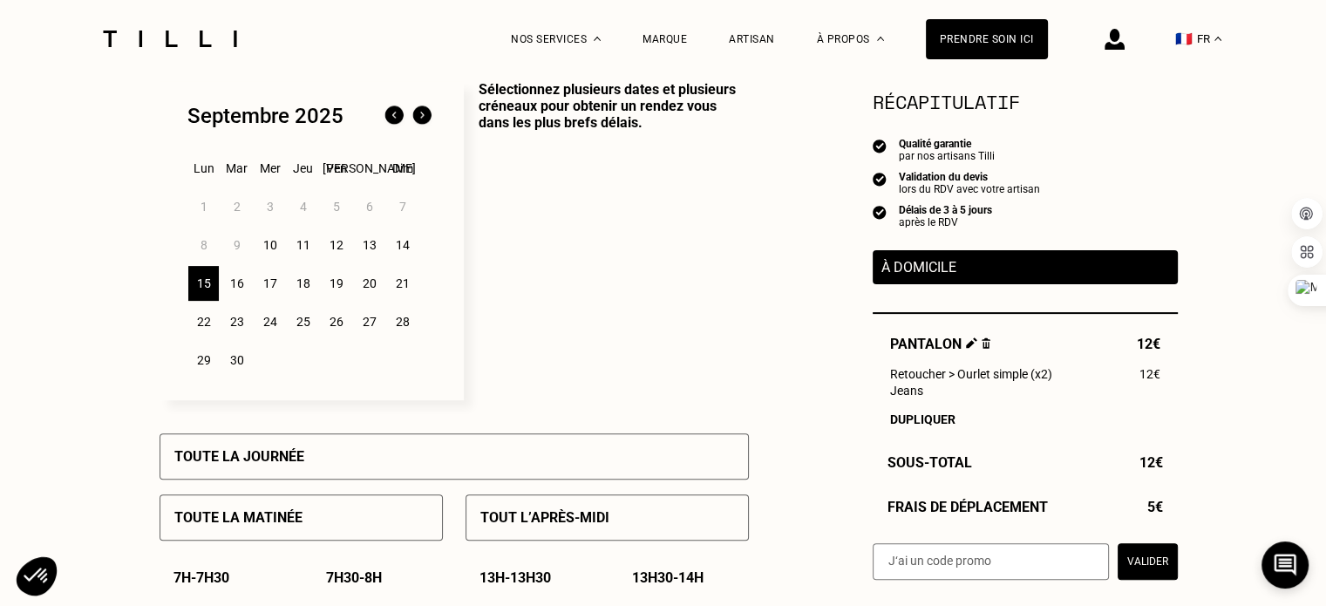
click at [375, 254] on div "13" at bounding box center [369, 245] width 31 height 35
click at [331, 256] on div "12" at bounding box center [336, 245] width 31 height 35
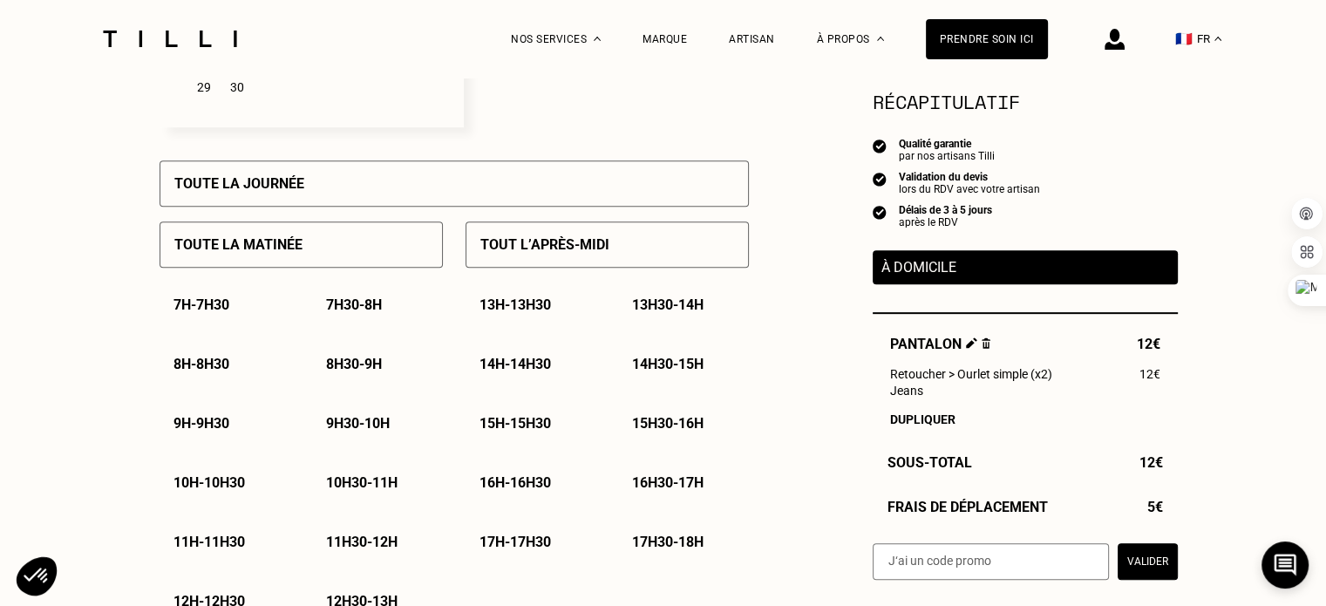
scroll to position [729, 0]
click at [286, 184] on p "Toute la journée" at bounding box center [239, 182] width 130 height 17
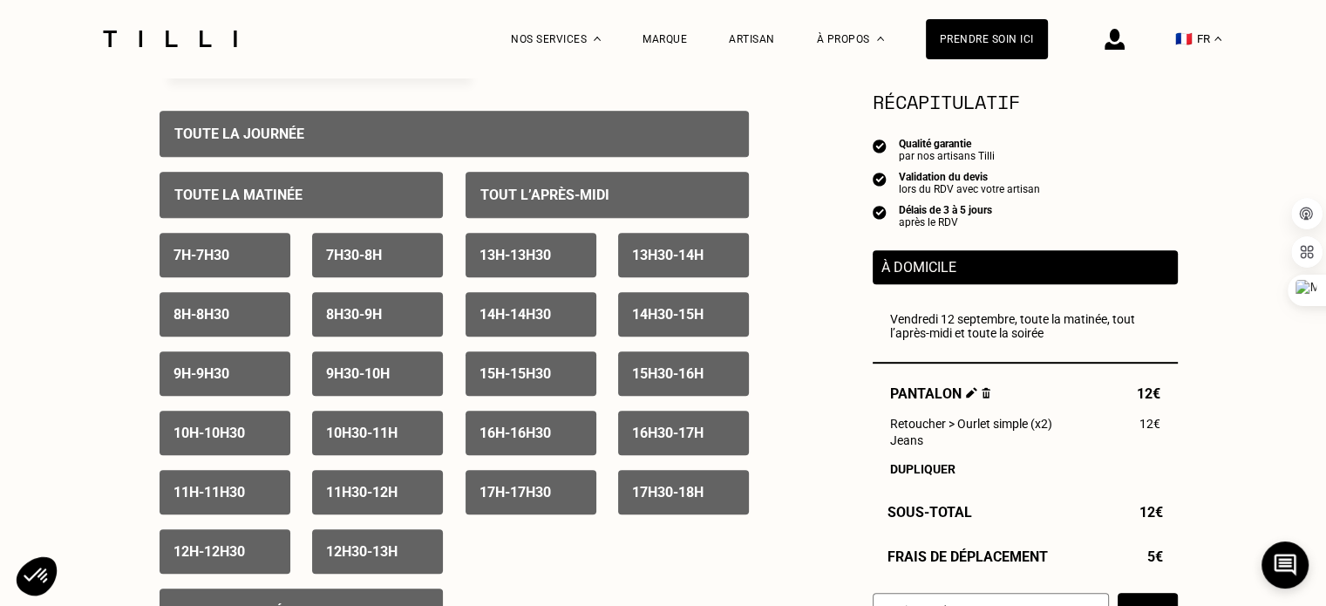
scroll to position [732, 0]
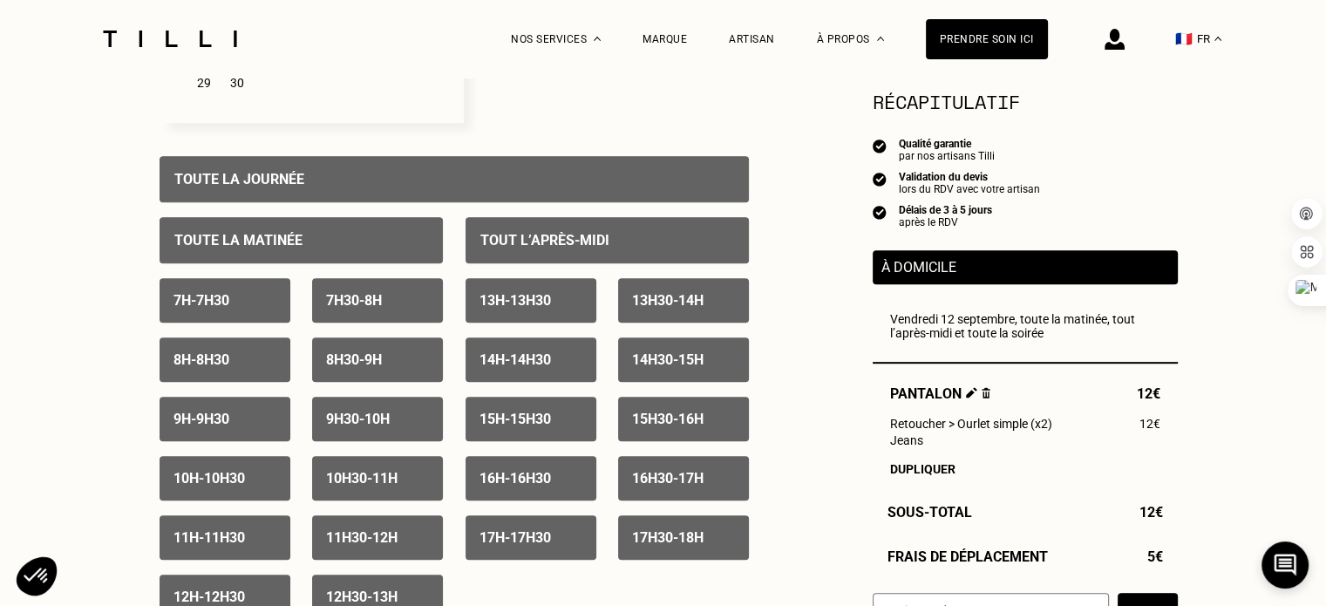
click at [286, 184] on p "Toute la journée" at bounding box center [239, 179] width 130 height 17
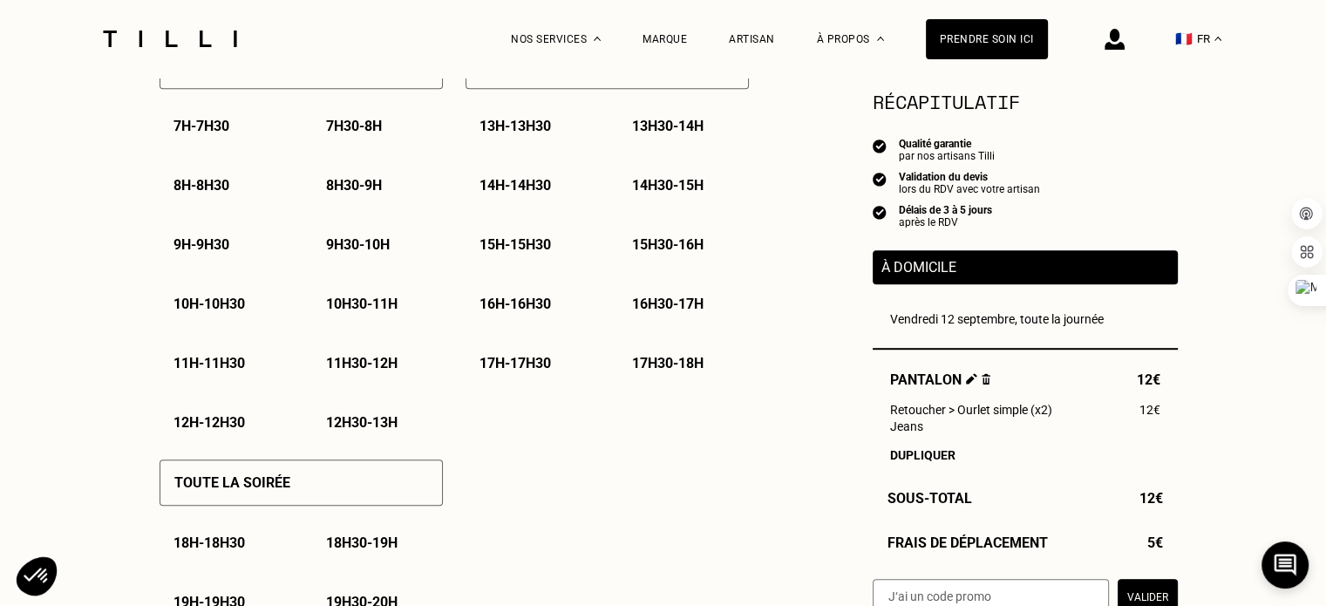
scroll to position [910, 0]
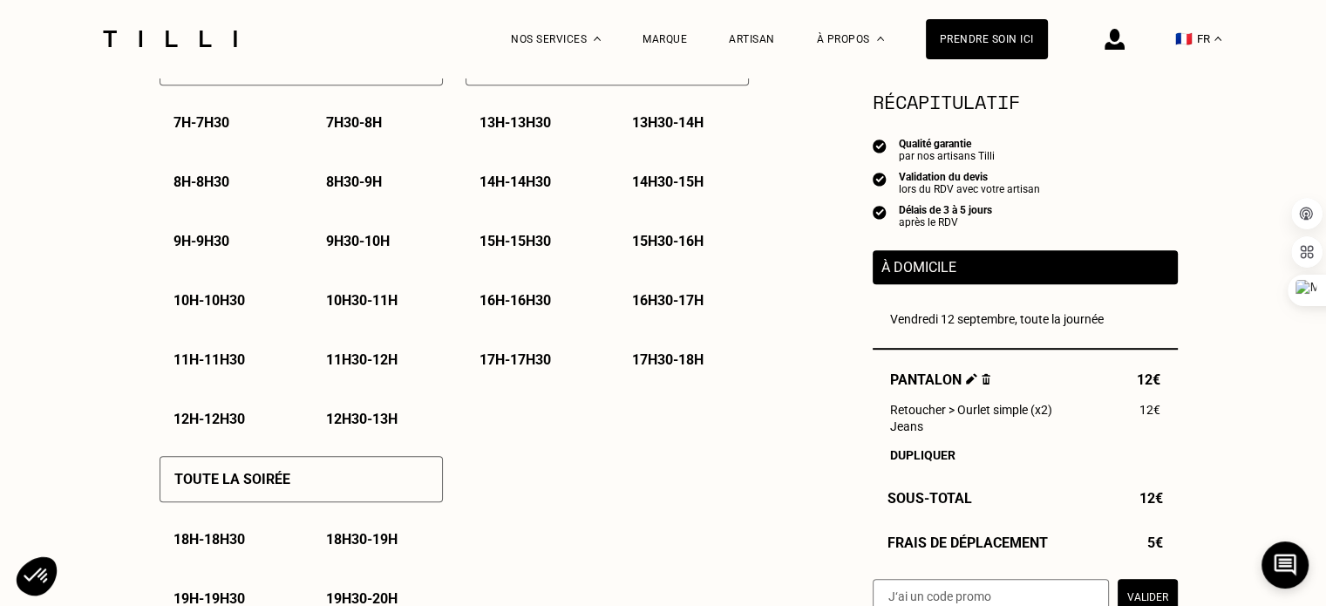
click at [235, 194] on div "8h - 8h30" at bounding box center [225, 182] width 131 height 44
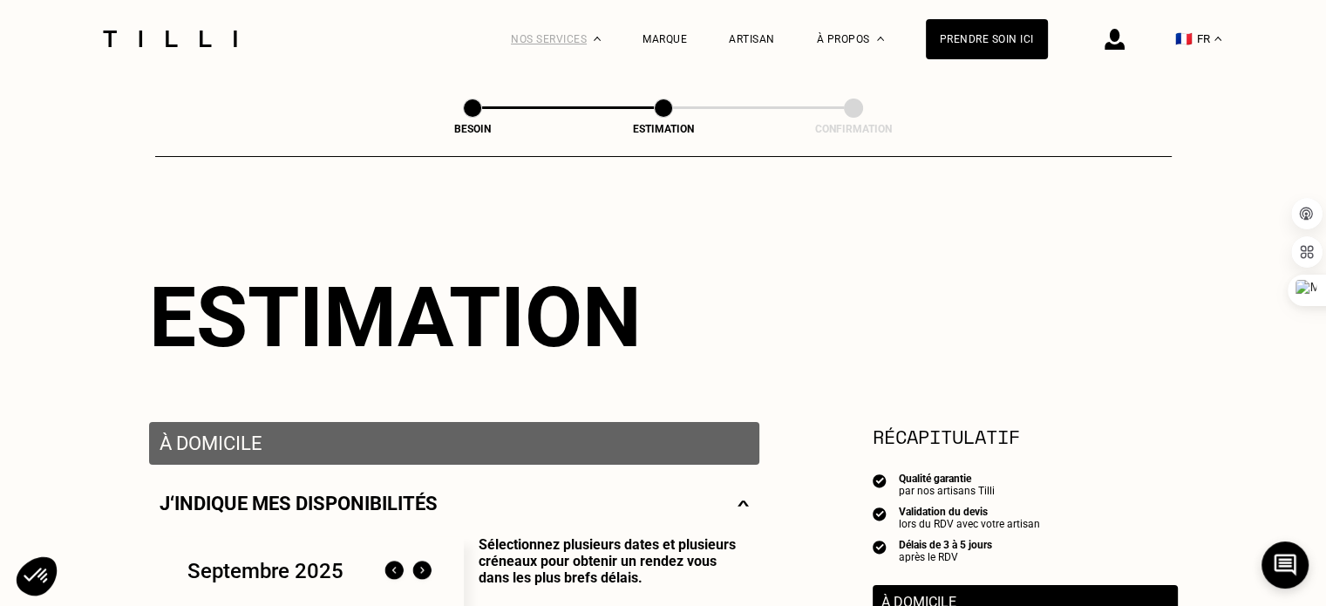
scroll to position [0, 0]
